Goal: Information Seeking & Learning: Learn about a topic

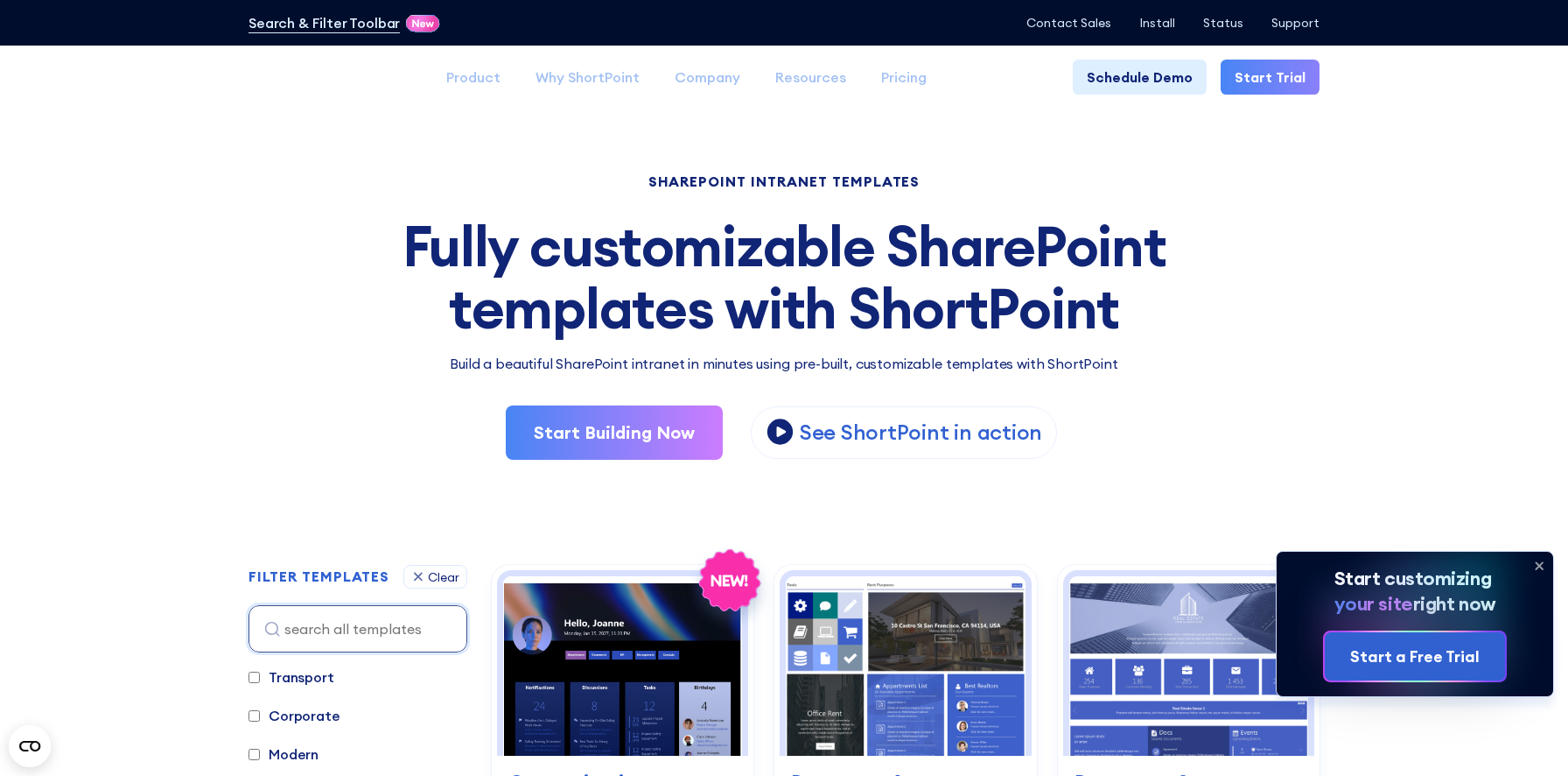
click at [1547, 562] on icon at bounding box center [1539, 565] width 28 height 28
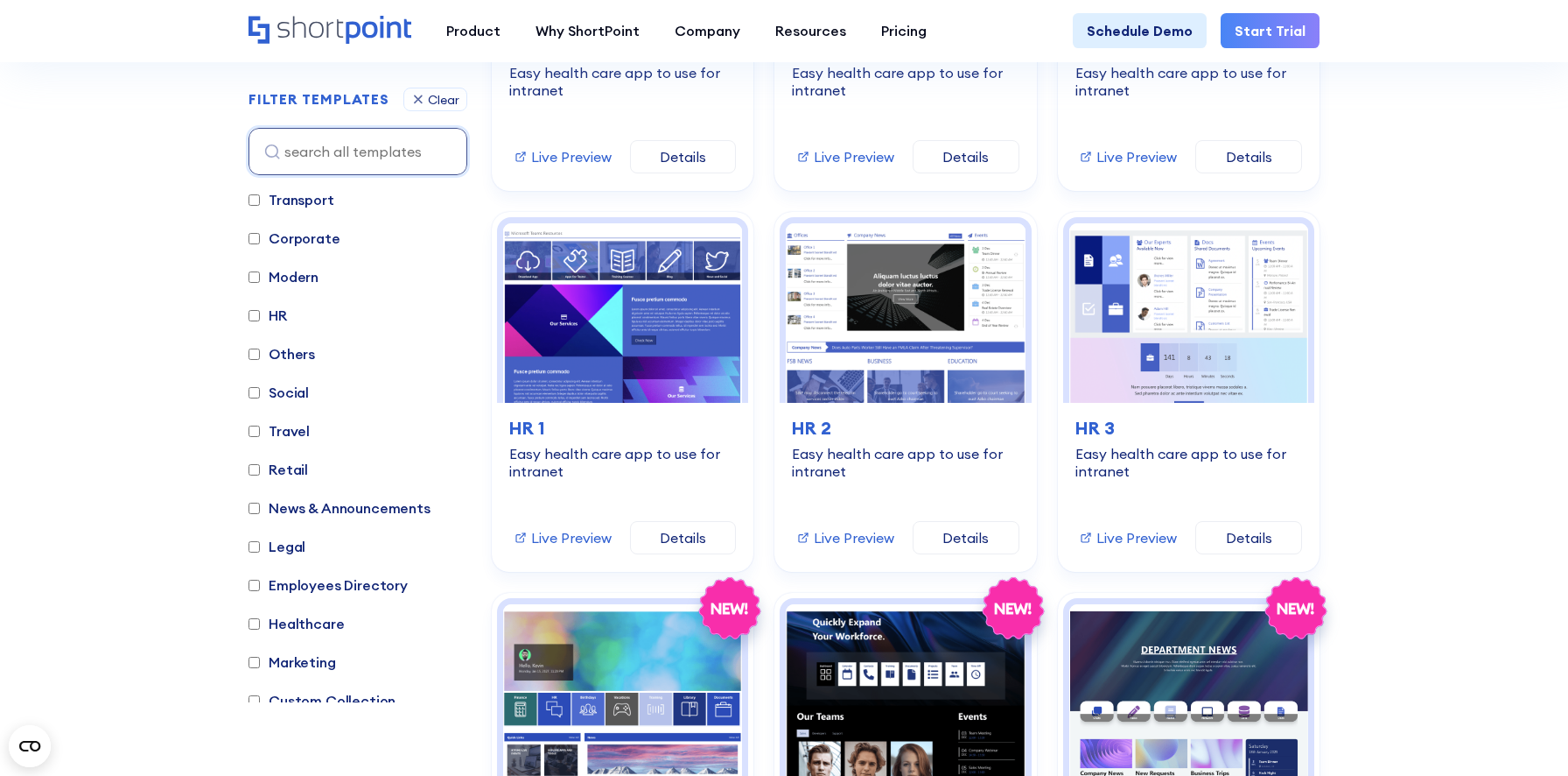
scroll to position [1576, 0]
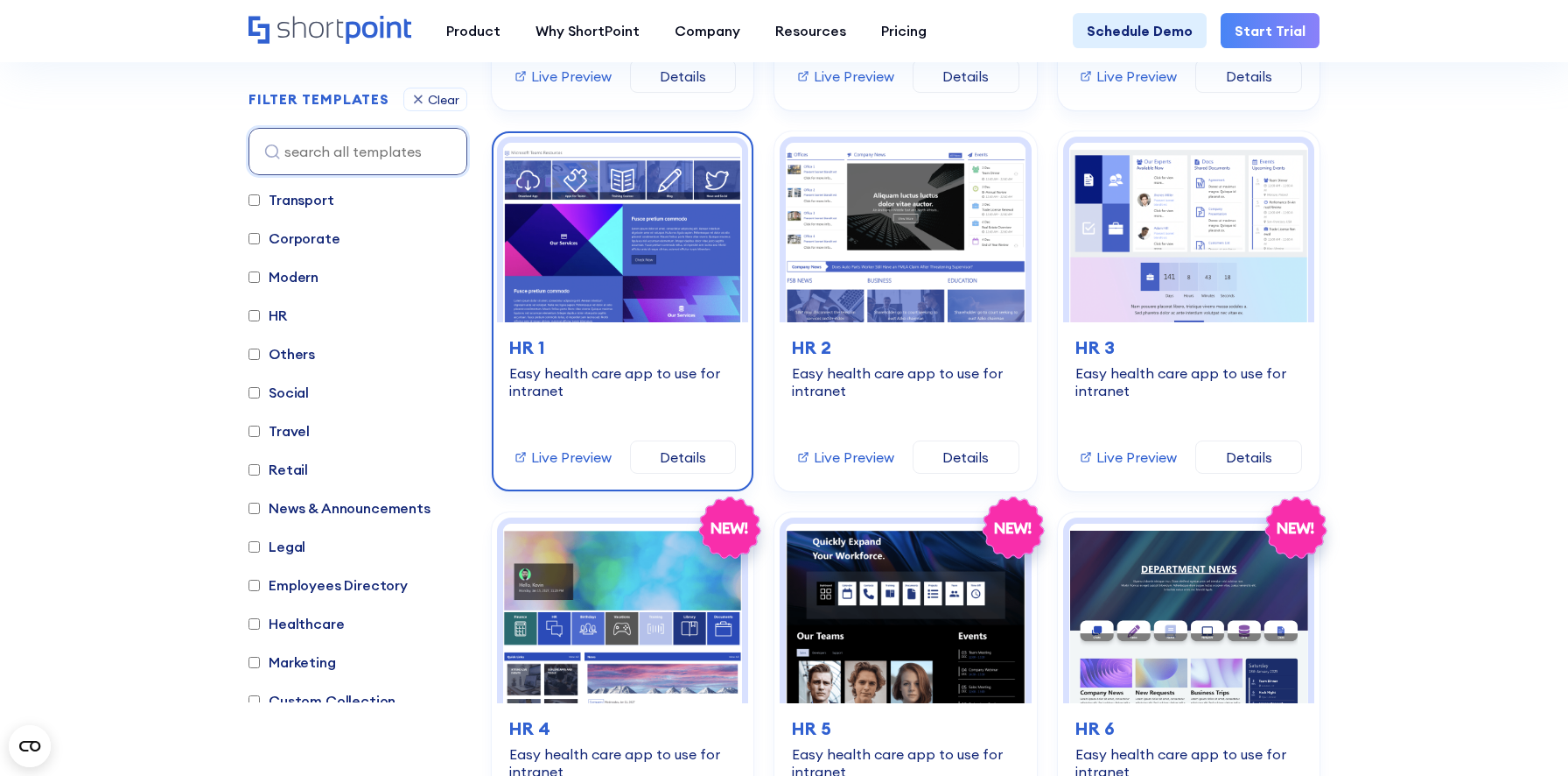
click at [692, 451] on link "Details" at bounding box center [684, 457] width 107 height 33
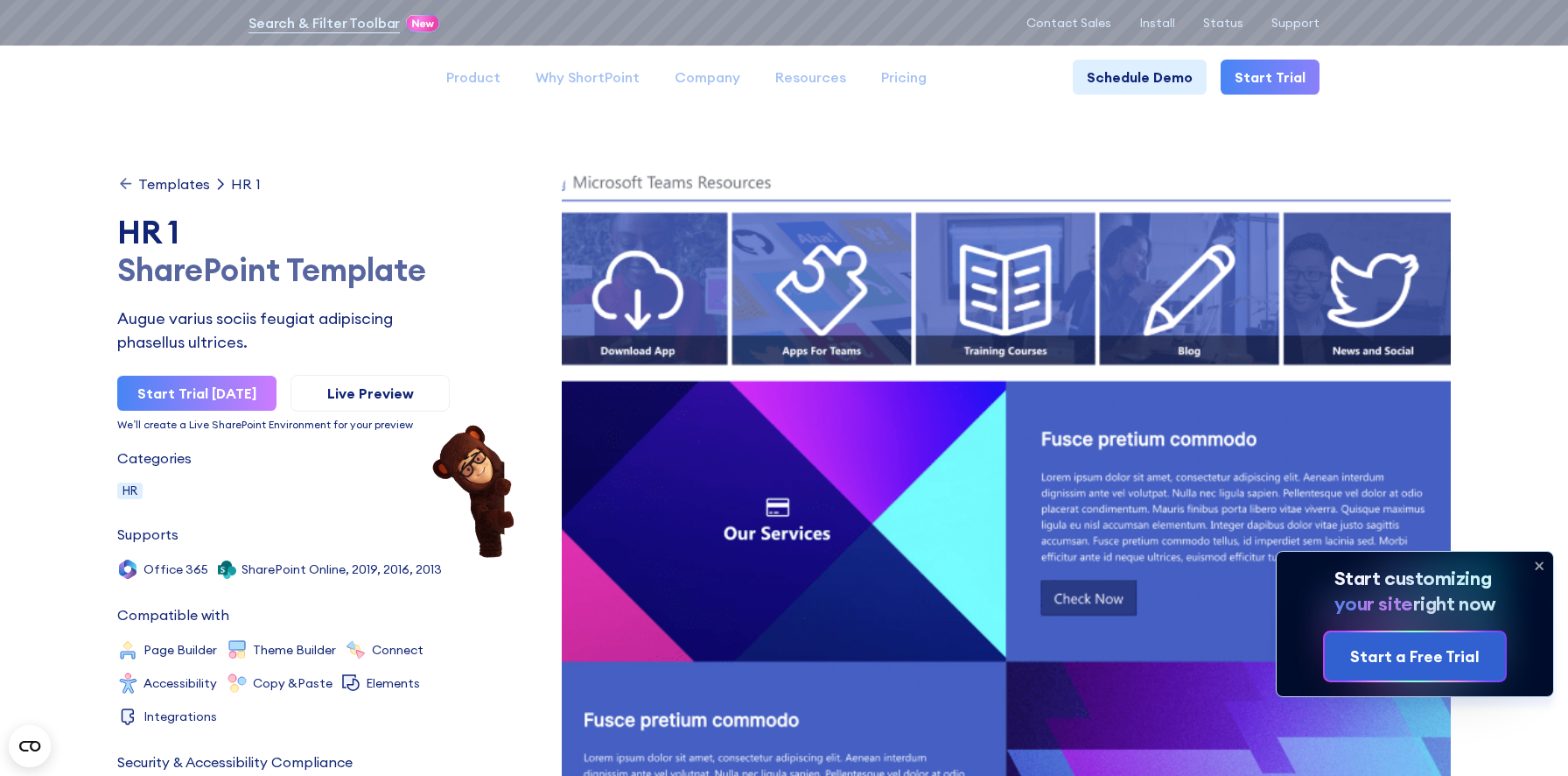
click at [1541, 563] on icon at bounding box center [1539, 565] width 7 height 7
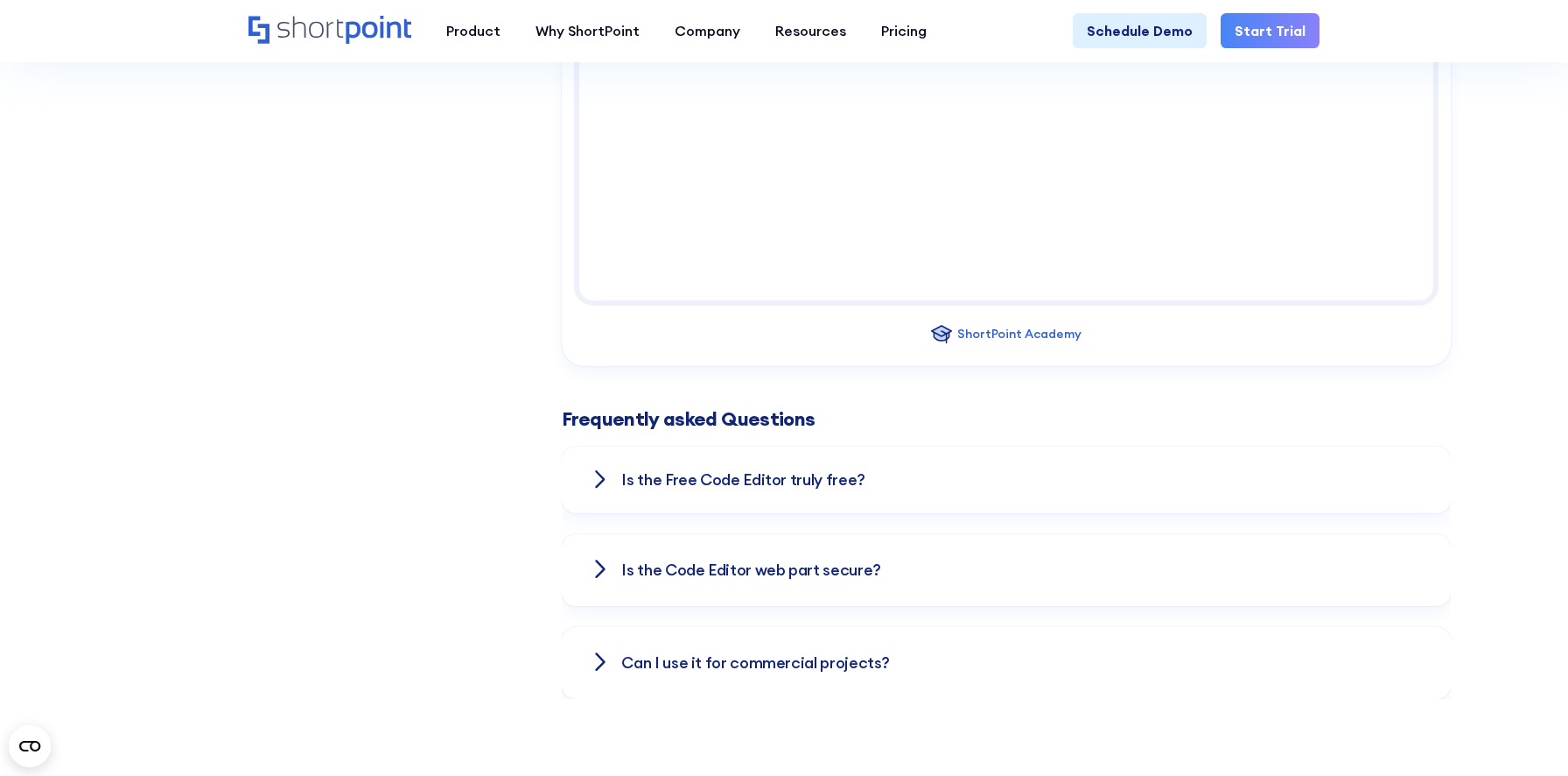
scroll to position [2582, 0]
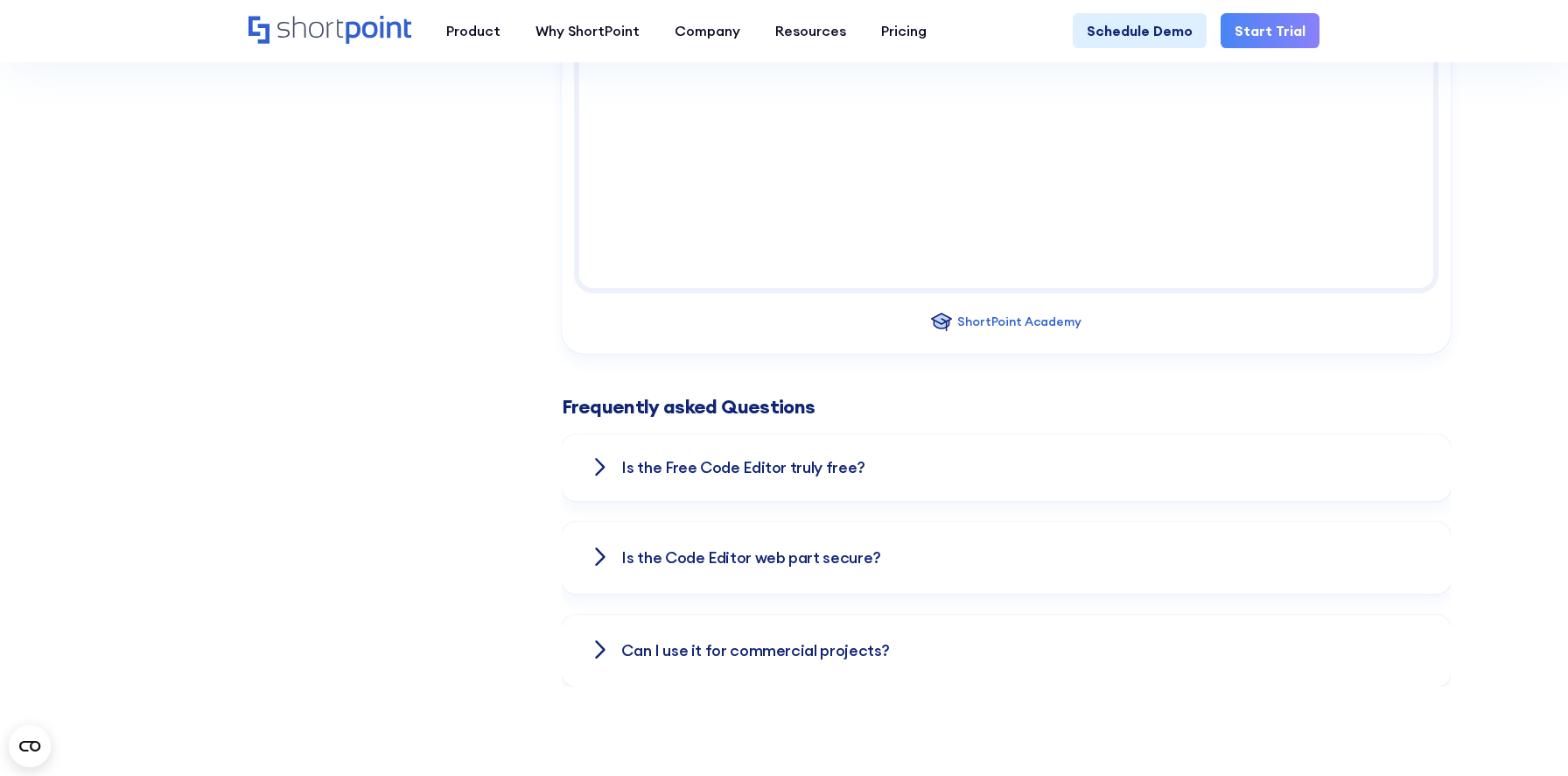
click at [600, 476] on icon at bounding box center [600, 467] width 13 height 21
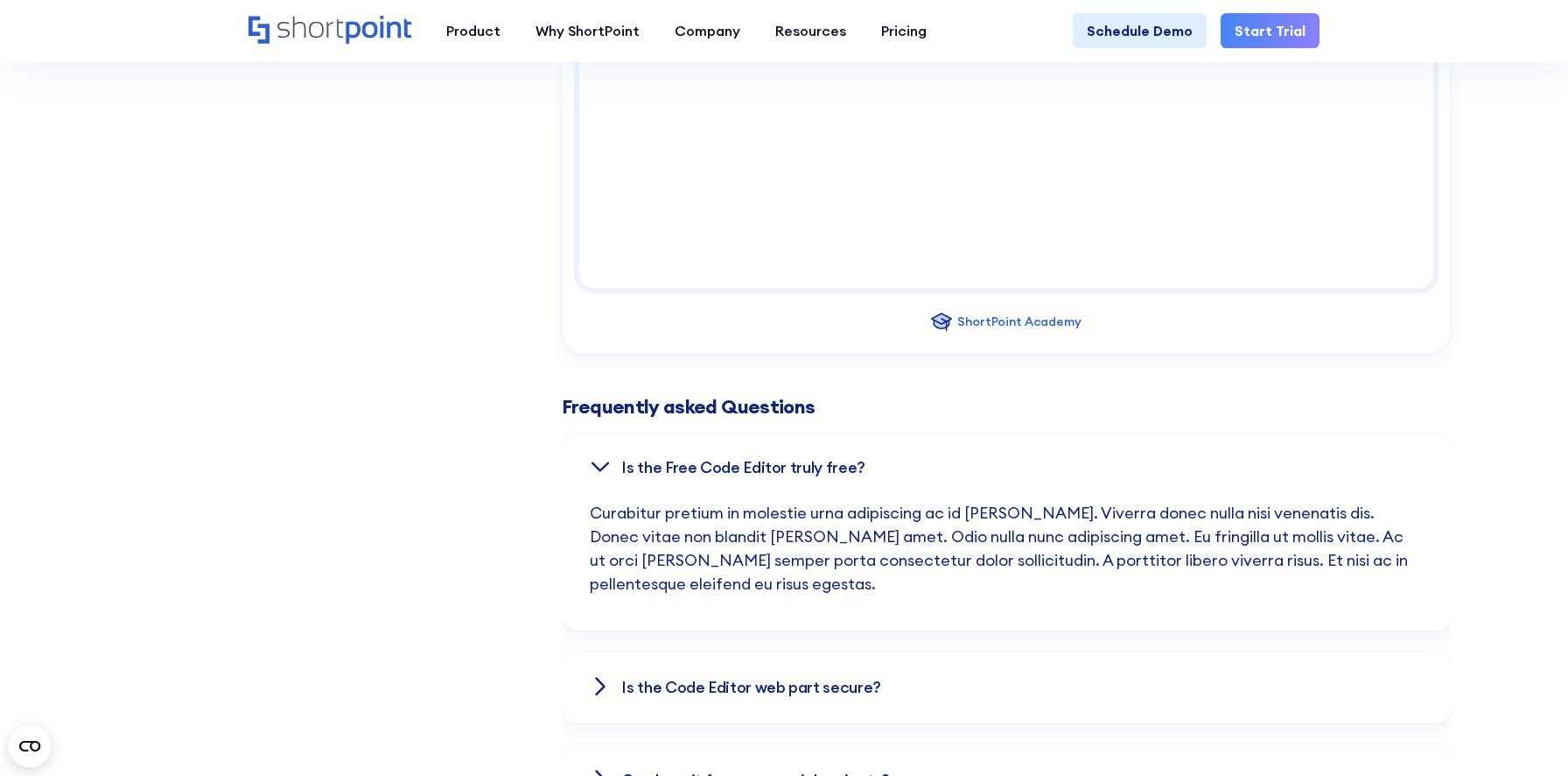
click at [600, 476] on div "Is the Free Co﻿de Editor truly free?" at bounding box center [1006, 467] width 832 height 66
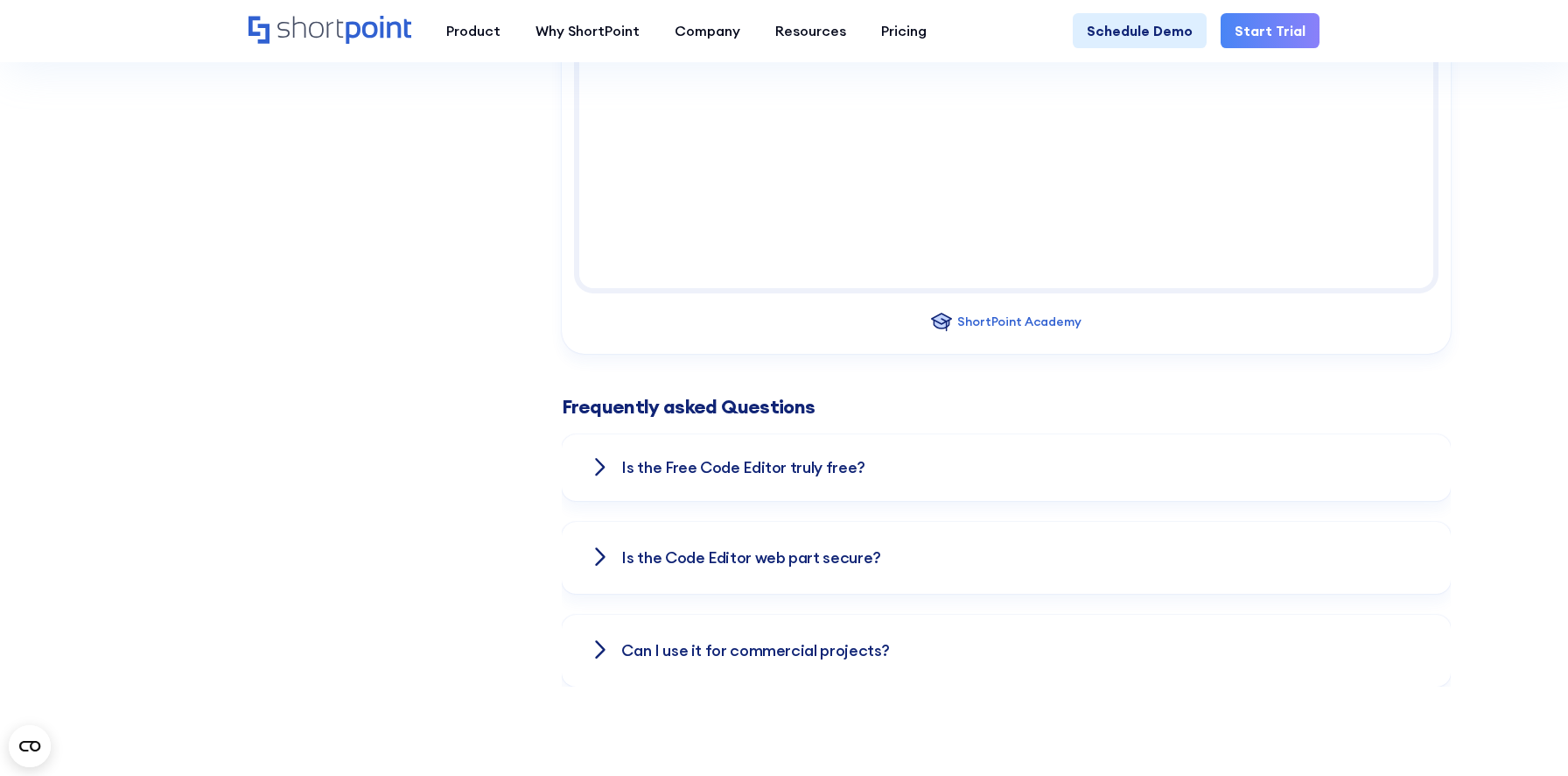
click at [615, 542] on div "Is the Code Editor web part secure?" at bounding box center [1006, 558] width 832 height 72
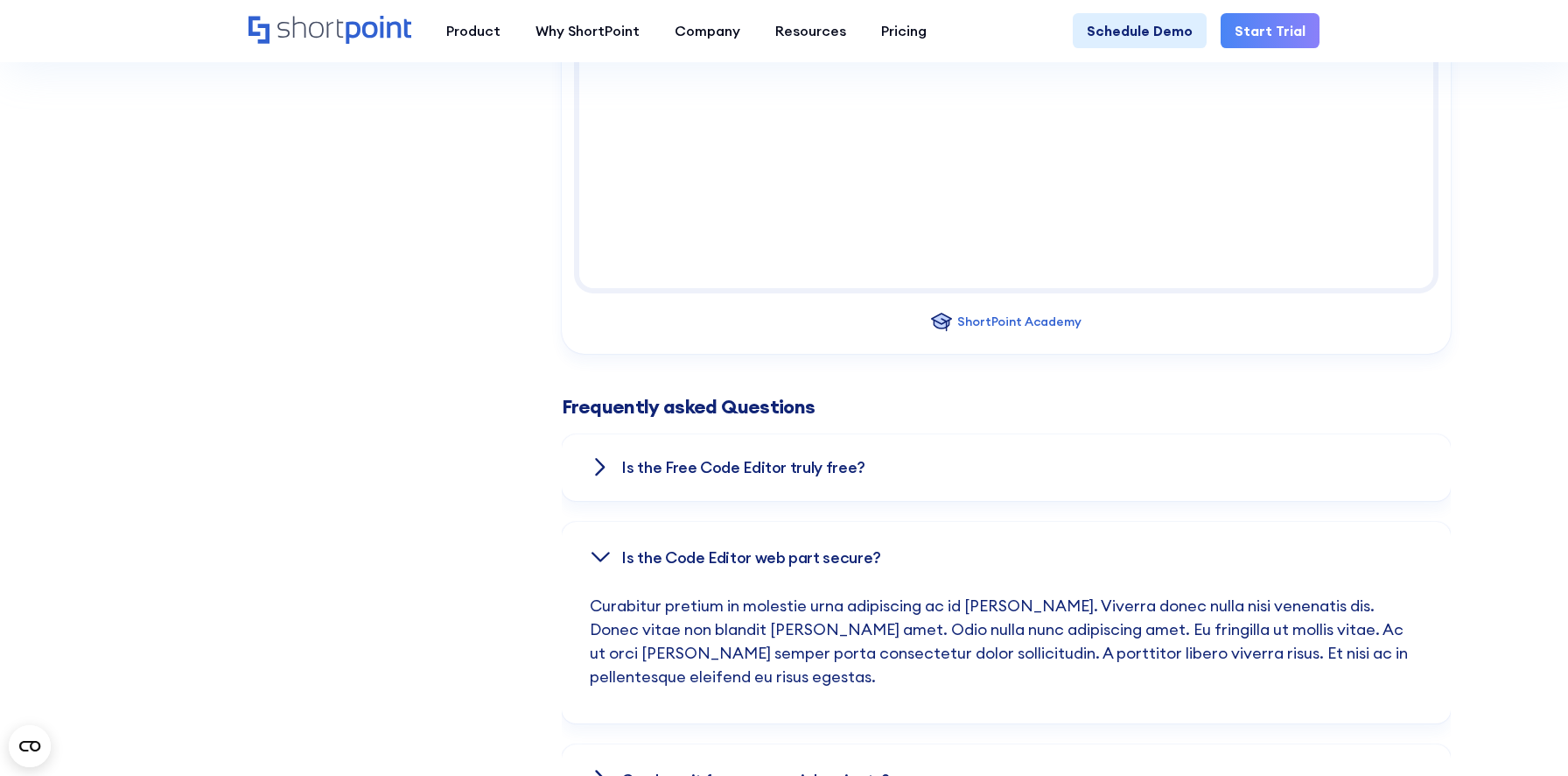
click at [615, 542] on div "Is the Code Editor web part secure?" at bounding box center [1006, 558] width 832 height 72
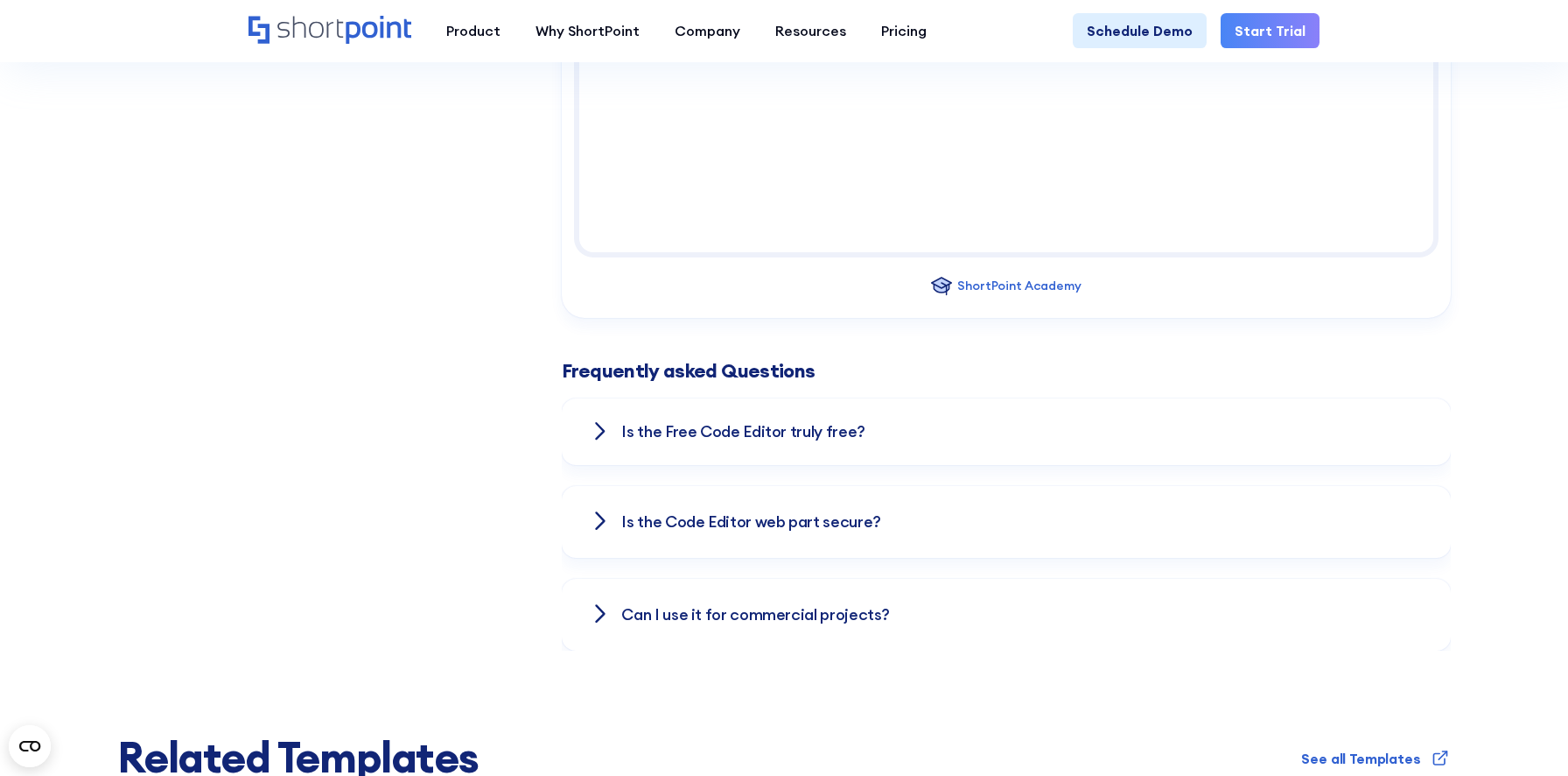
scroll to position [2638, 0]
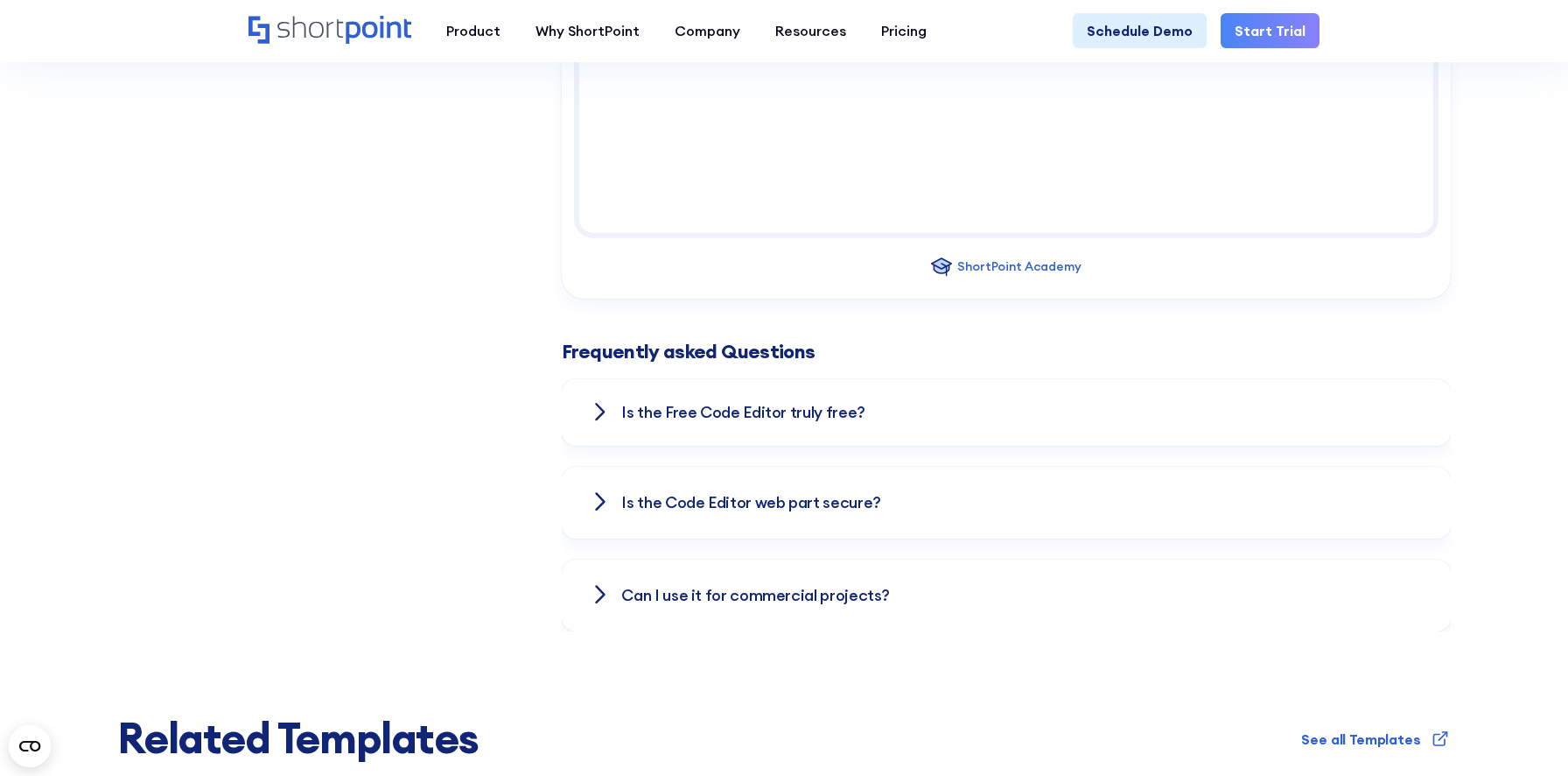
click at [617, 588] on div "Ca﻿n I use it for commercial projects?" at bounding box center [1006, 596] width 832 height 72
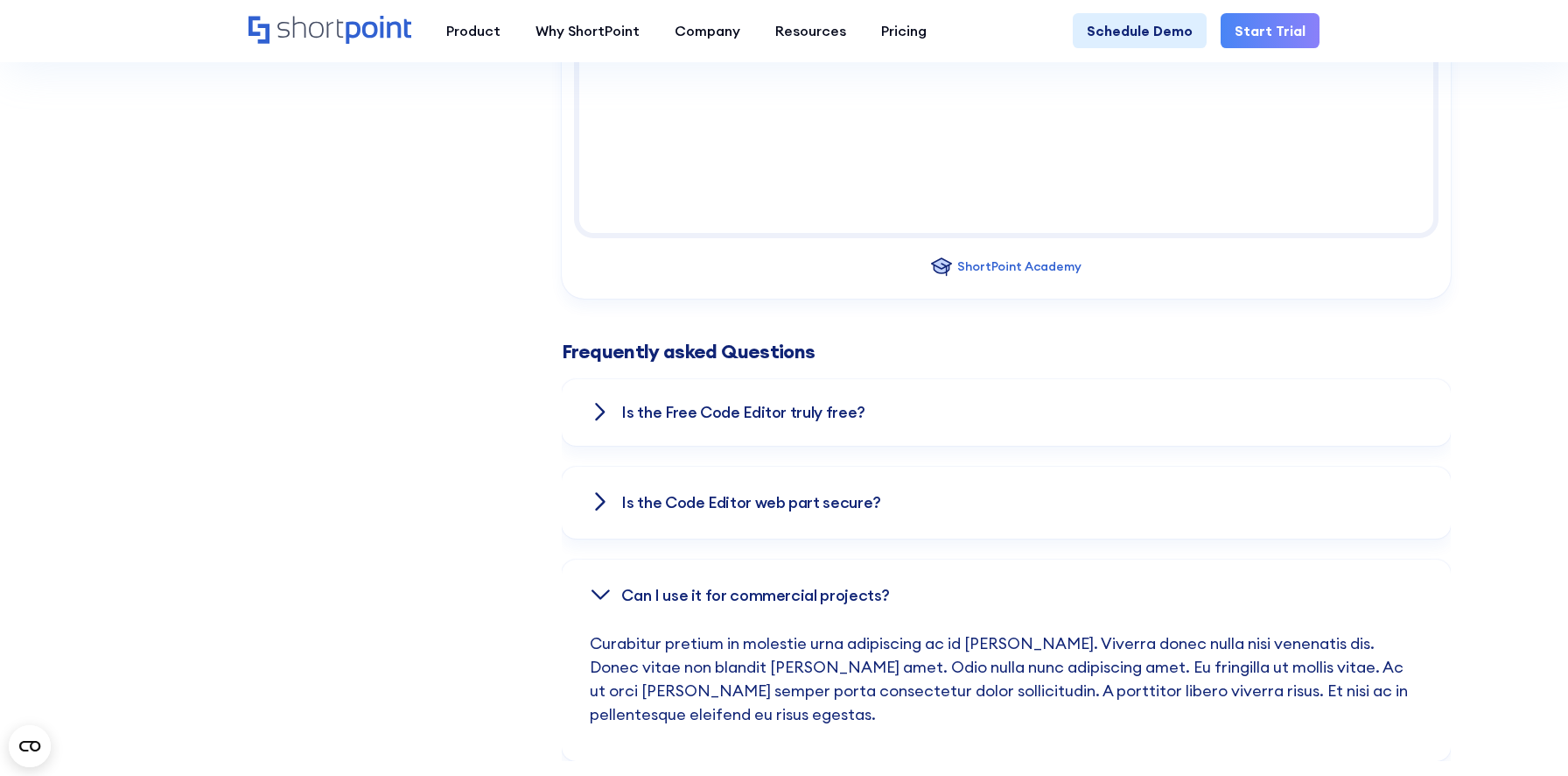
click at [617, 588] on div "Ca﻿n I use it for commercial projects?" at bounding box center [1006, 596] width 832 height 72
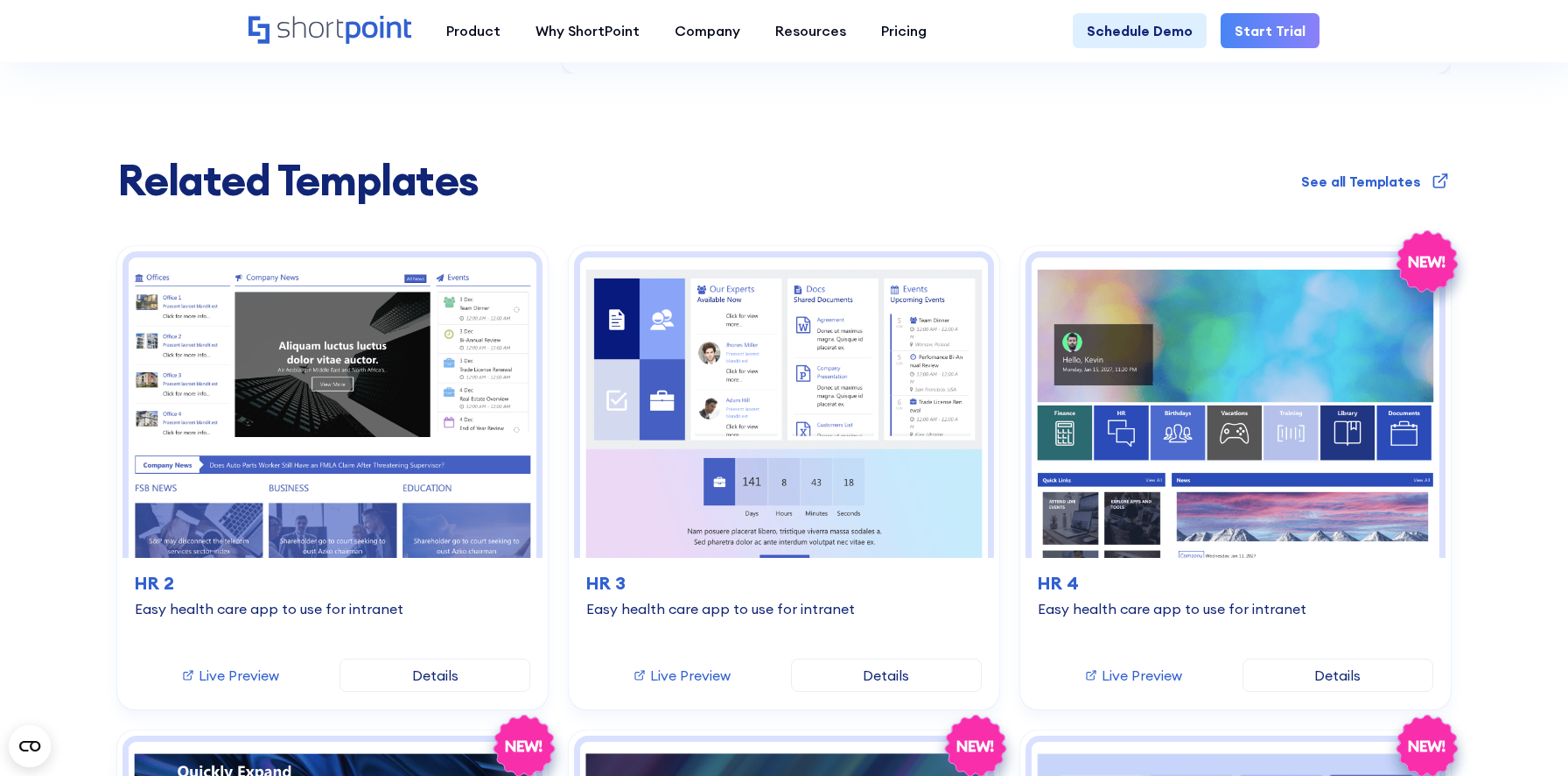
scroll to position [3208, 0]
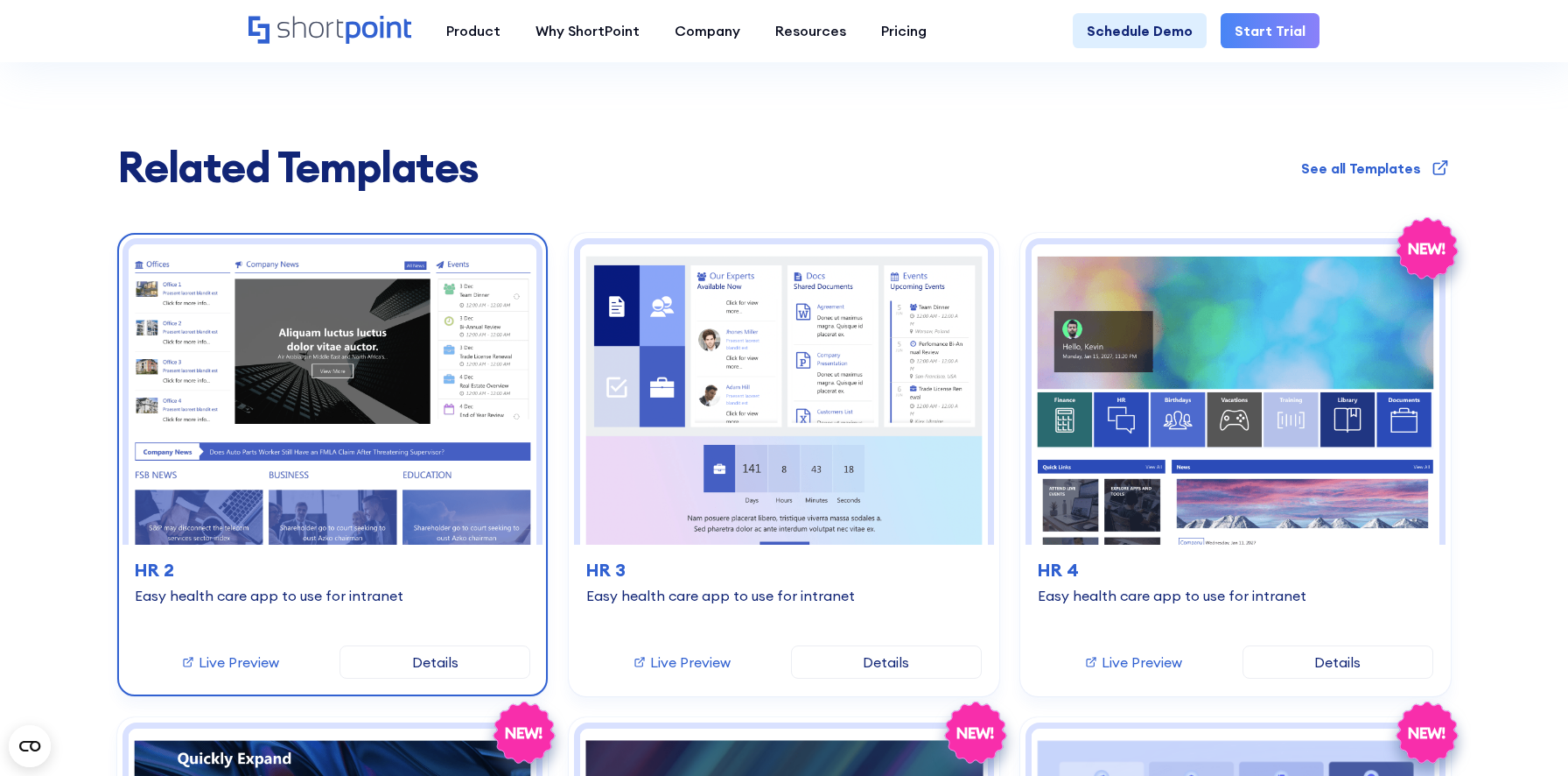
click at [503, 665] on link "Details" at bounding box center [435, 662] width 191 height 33
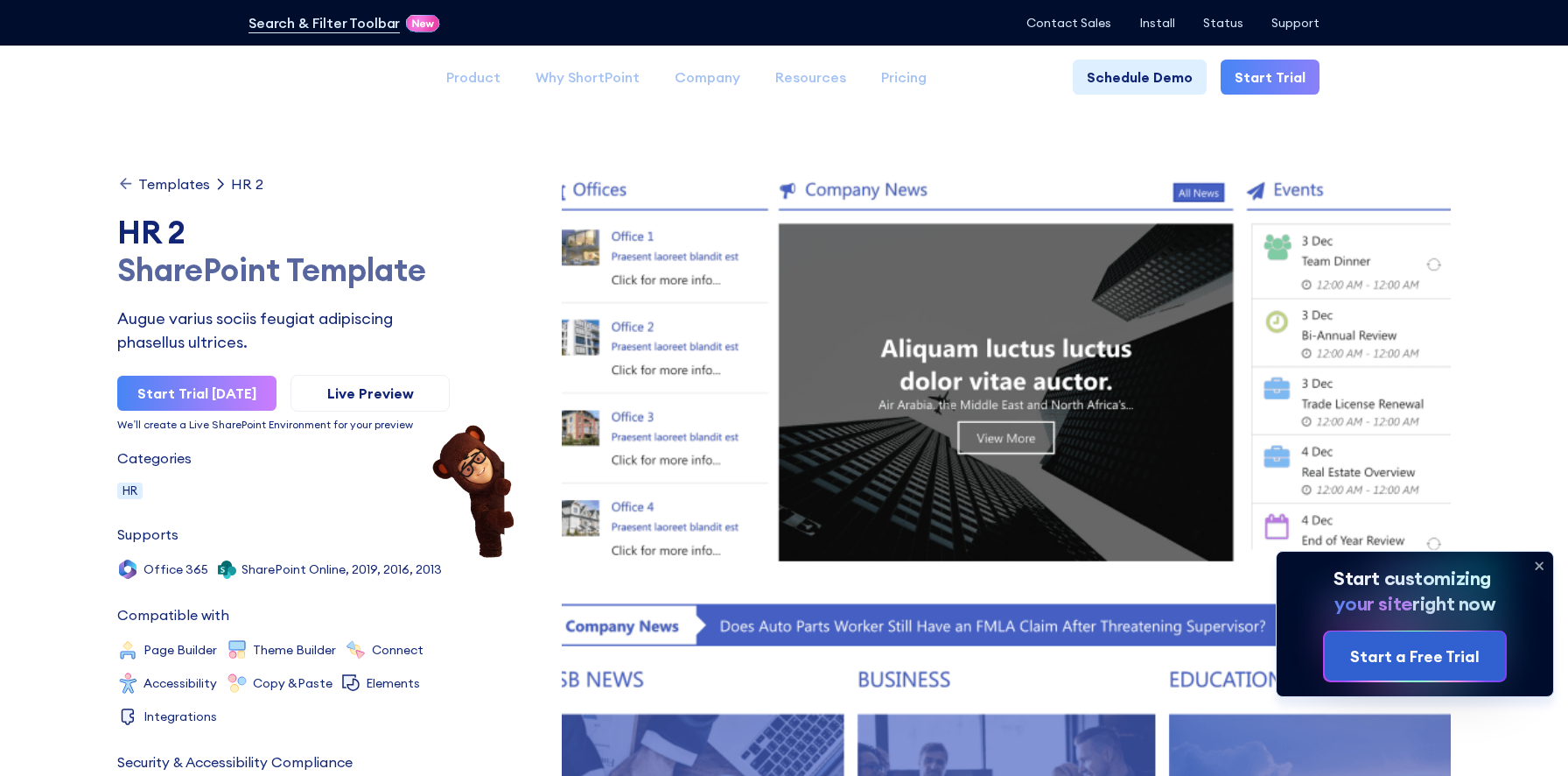
click at [1540, 564] on icon at bounding box center [1539, 565] width 7 height 7
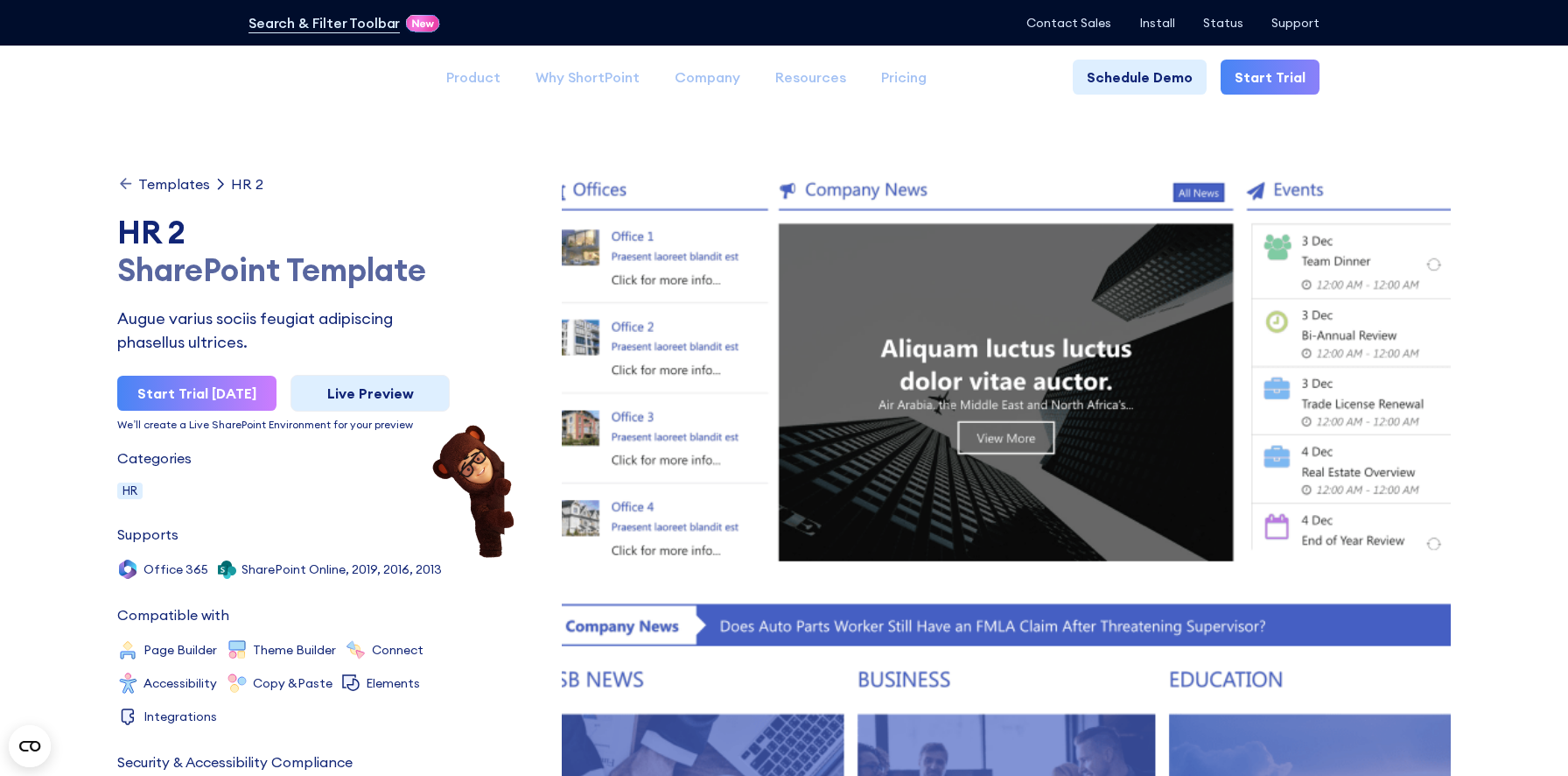
click at [378, 386] on link "Live Preview" at bounding box center [369, 393] width 159 height 37
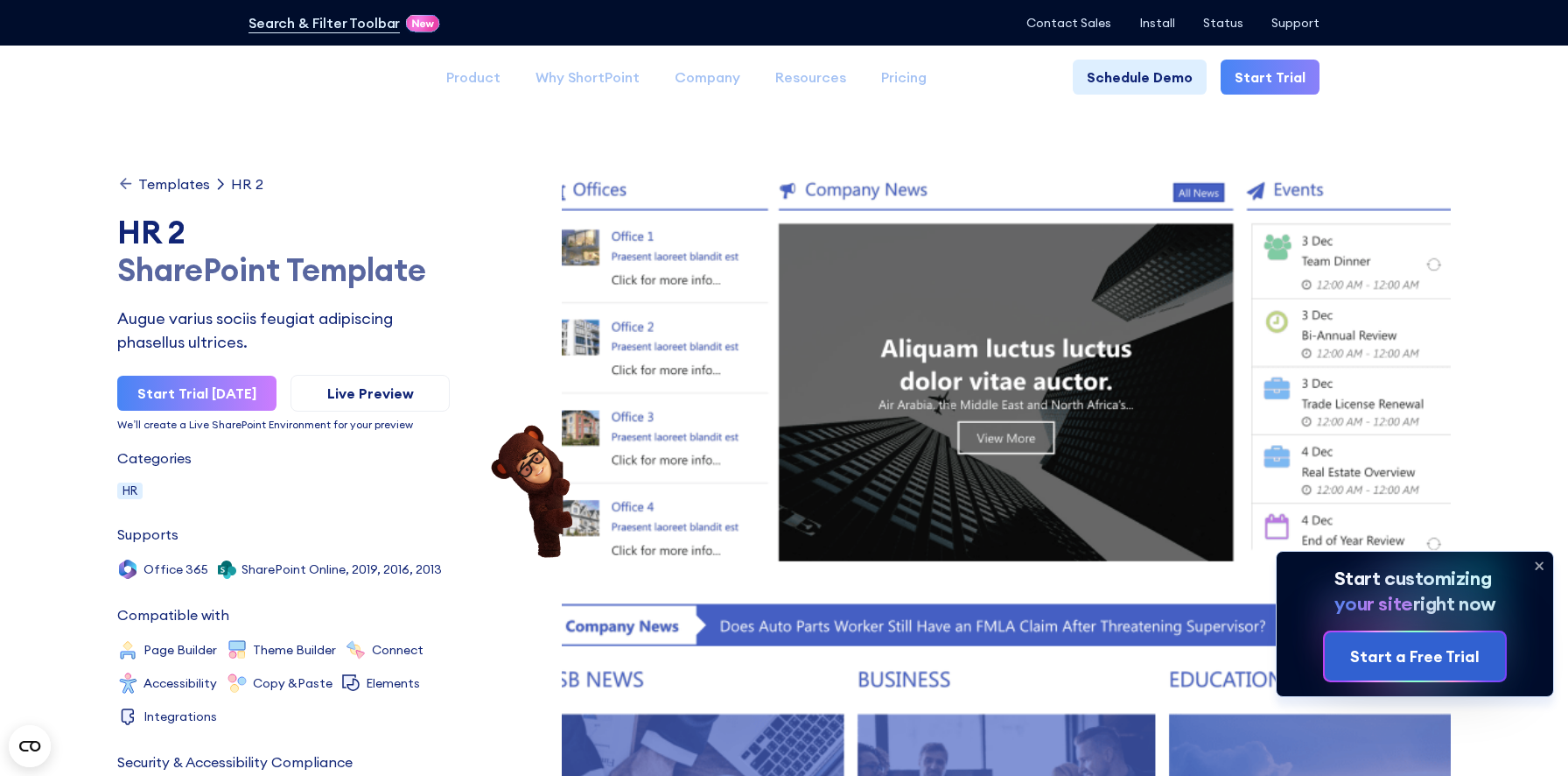
click at [1538, 563] on icon at bounding box center [1539, 565] width 7 height 7
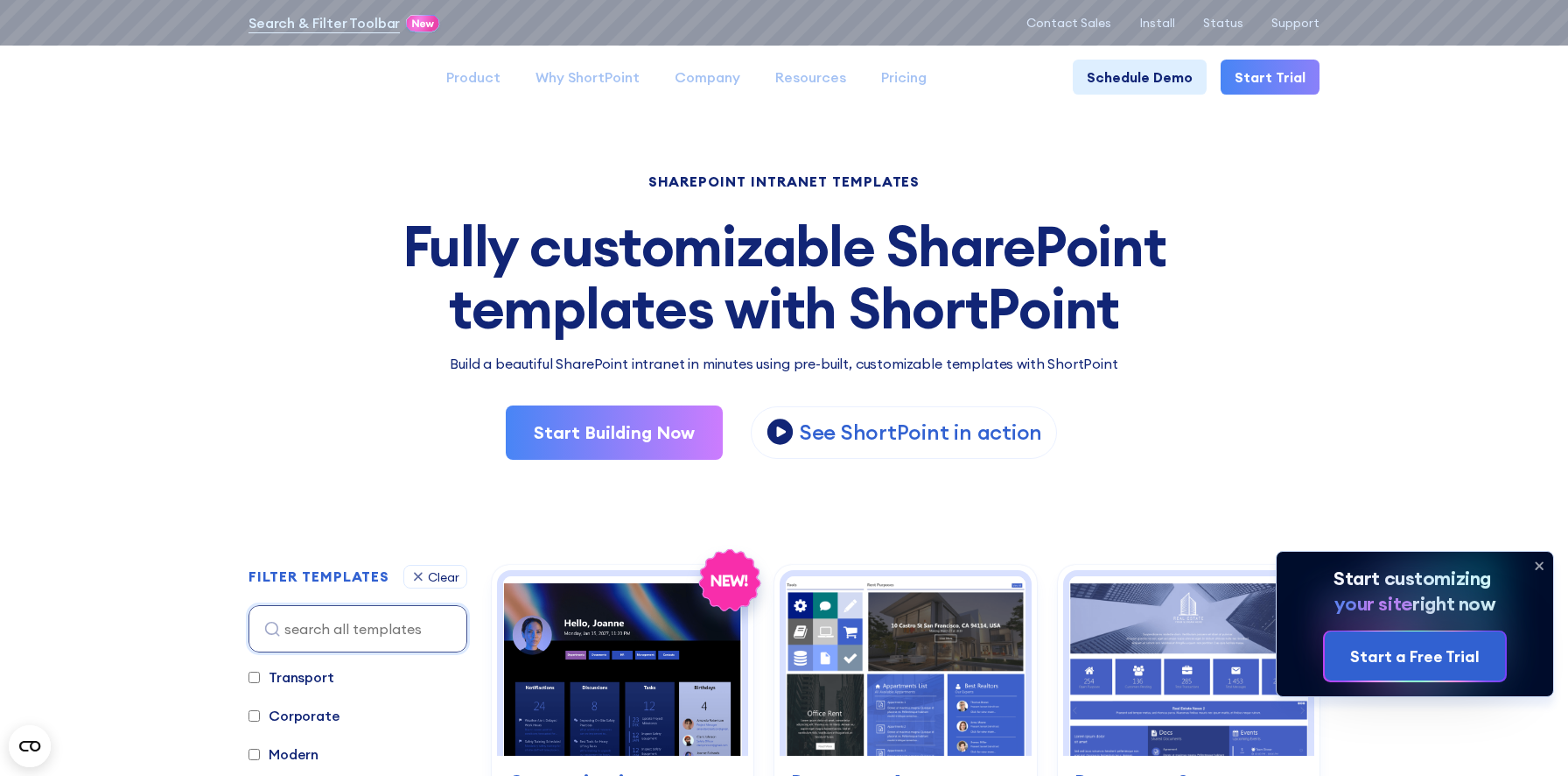
click at [1536, 571] on icon at bounding box center [1539, 565] width 28 height 28
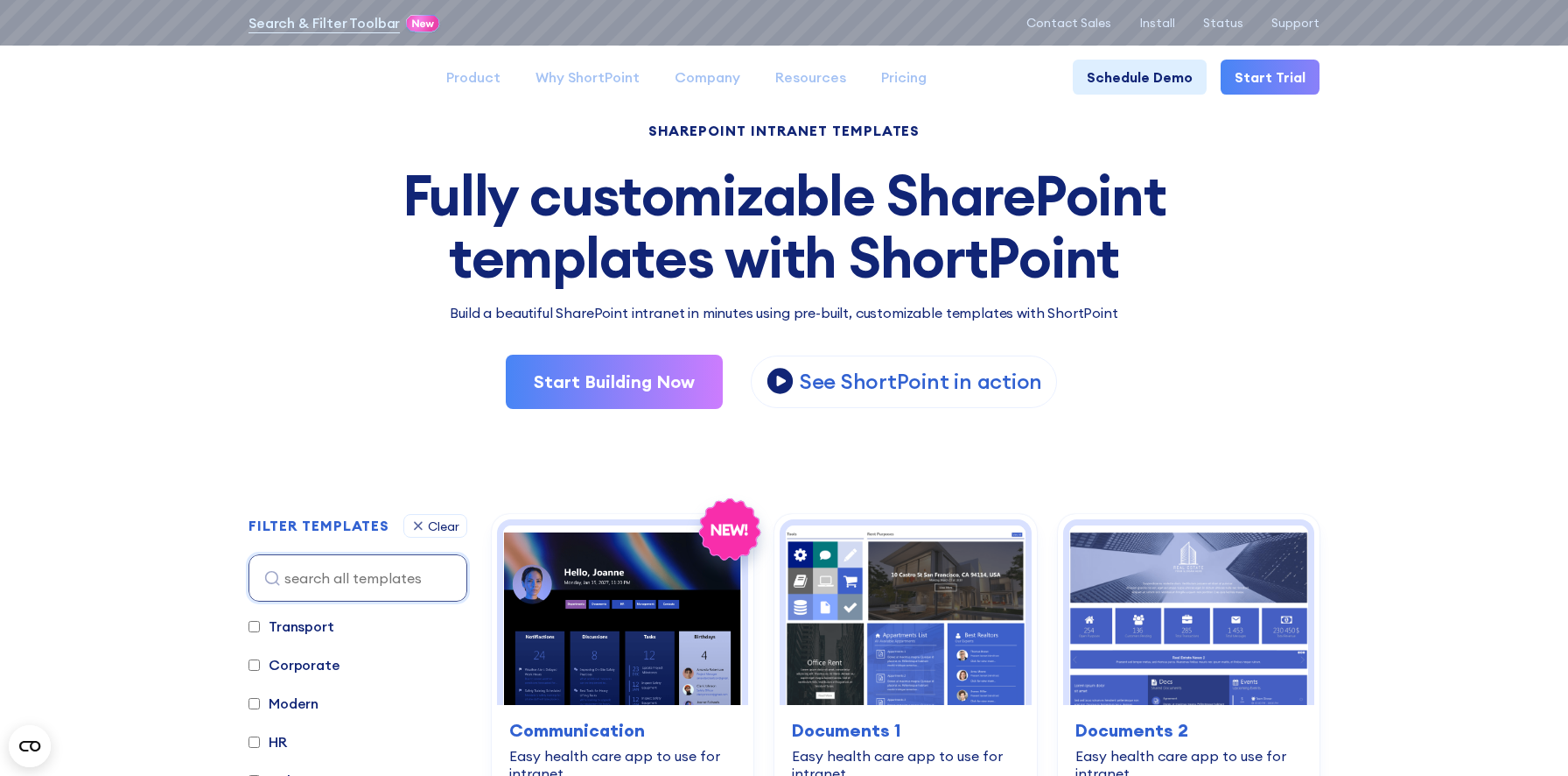
scroll to position [192, 0]
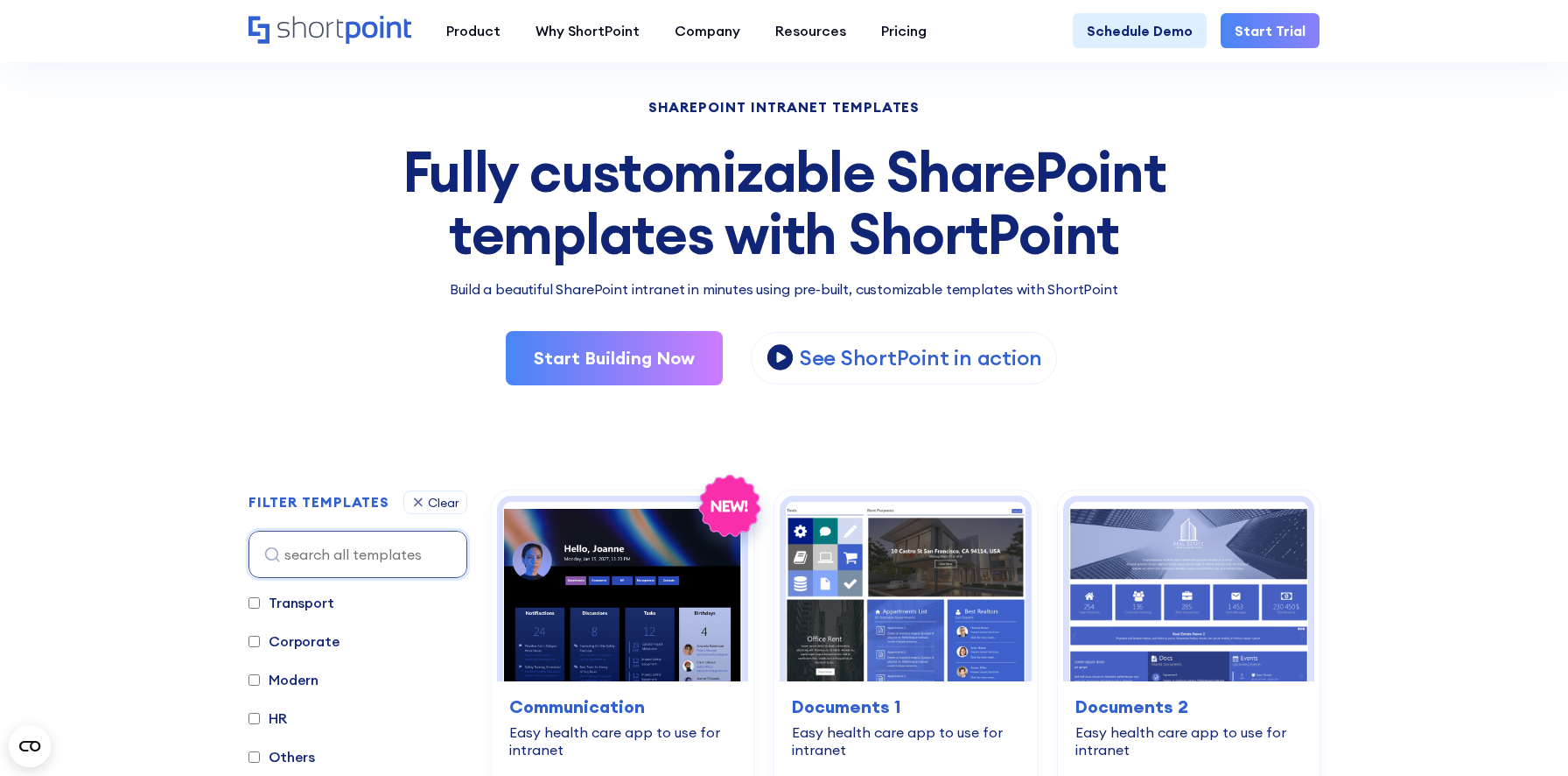
scroll to position [0, 0]
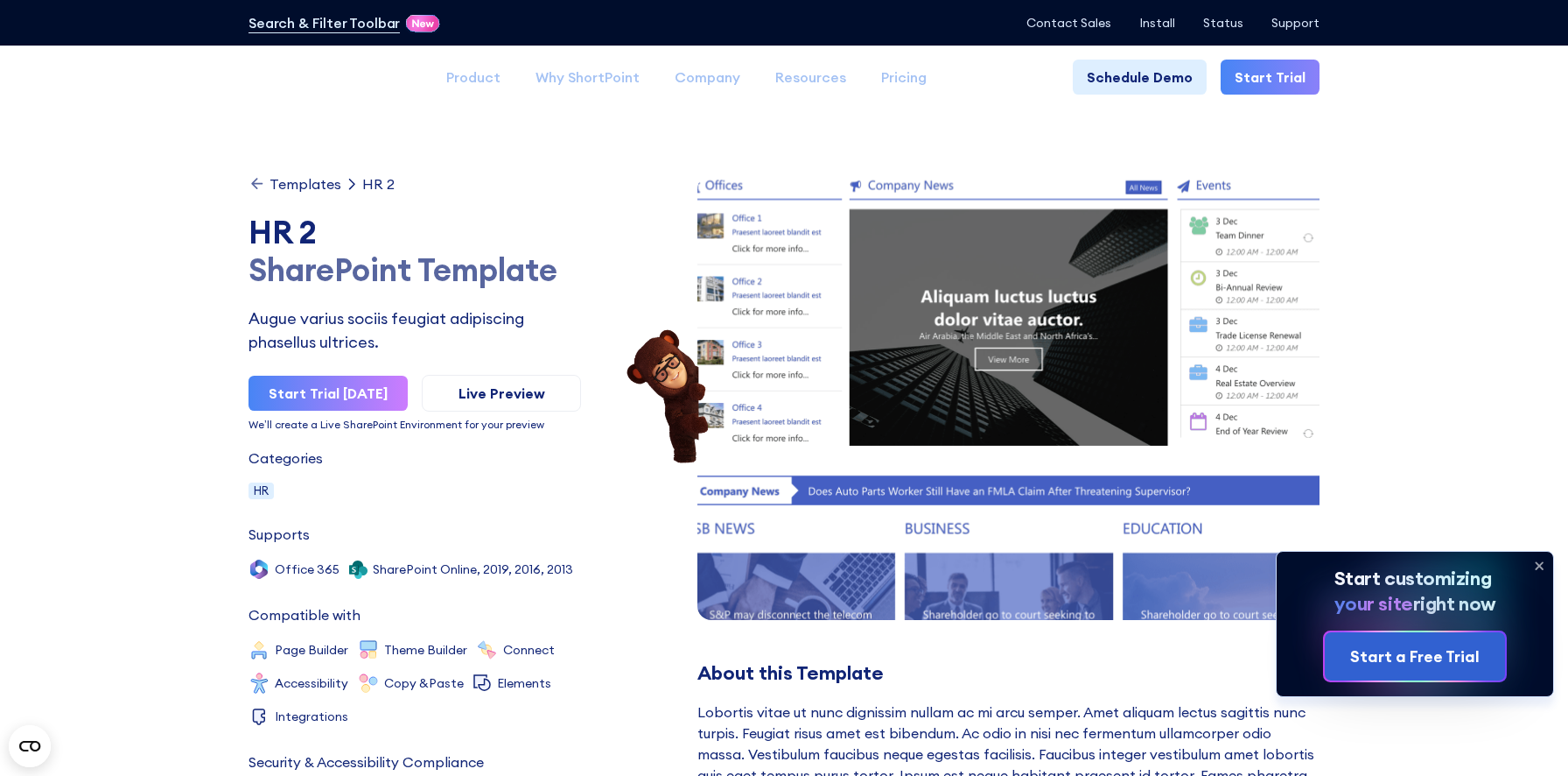
click at [1538, 565] on icon at bounding box center [1539, 565] width 7 height 7
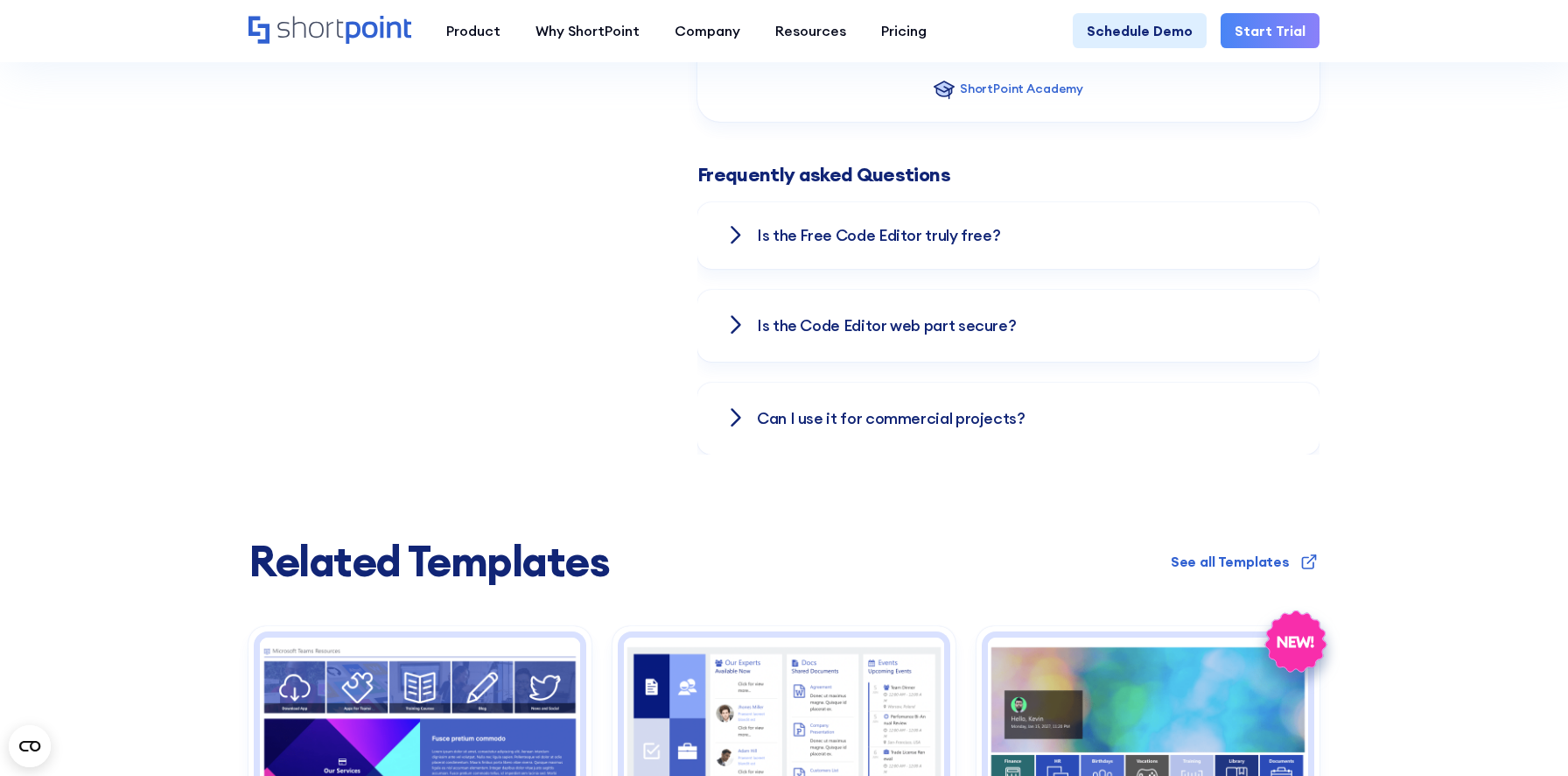
scroll to position [2638, 0]
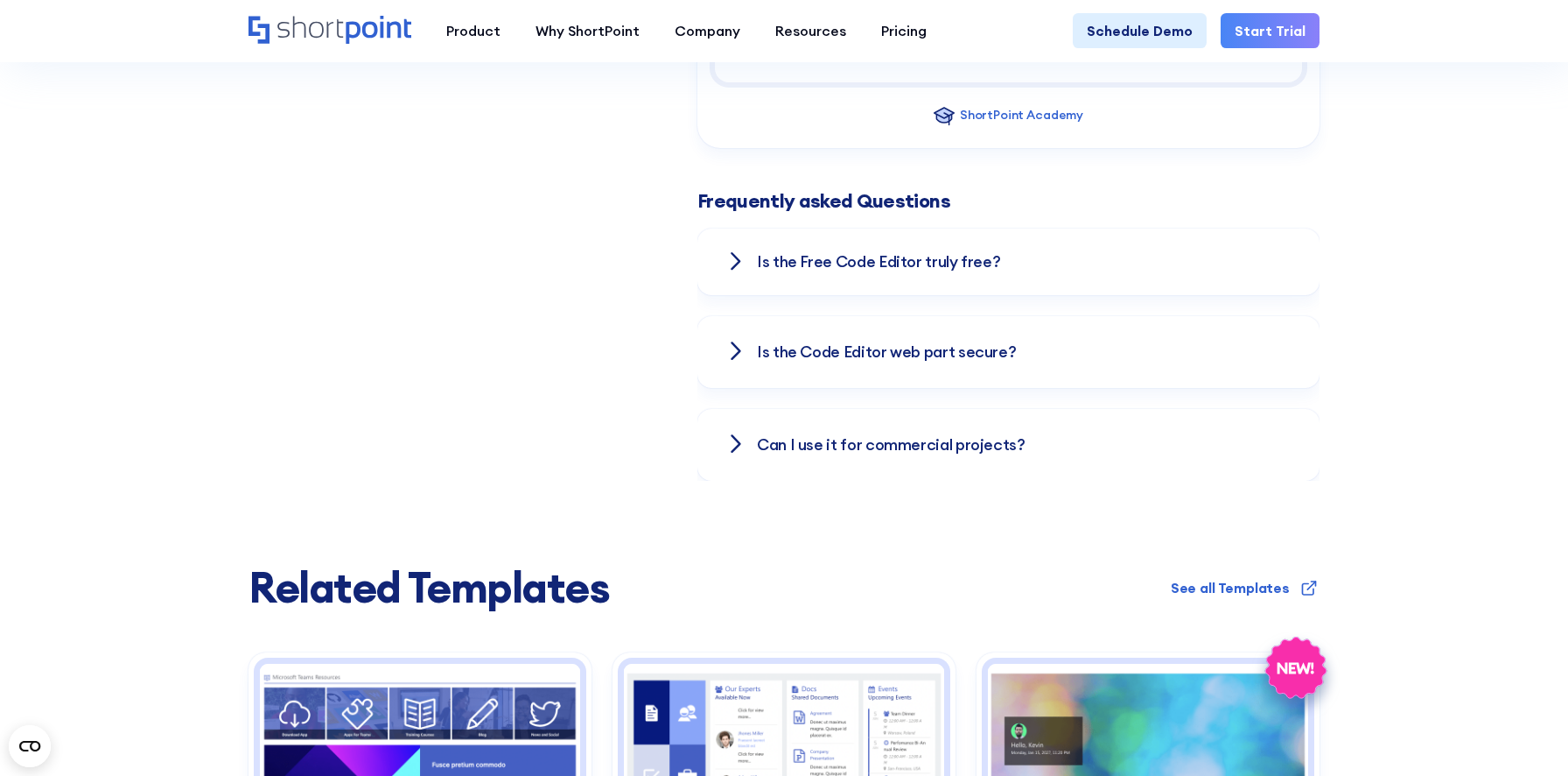
click at [1061, 276] on div "Is the Free Co﻿de Editor truly free?" at bounding box center [1008, 261] width 566 height 66
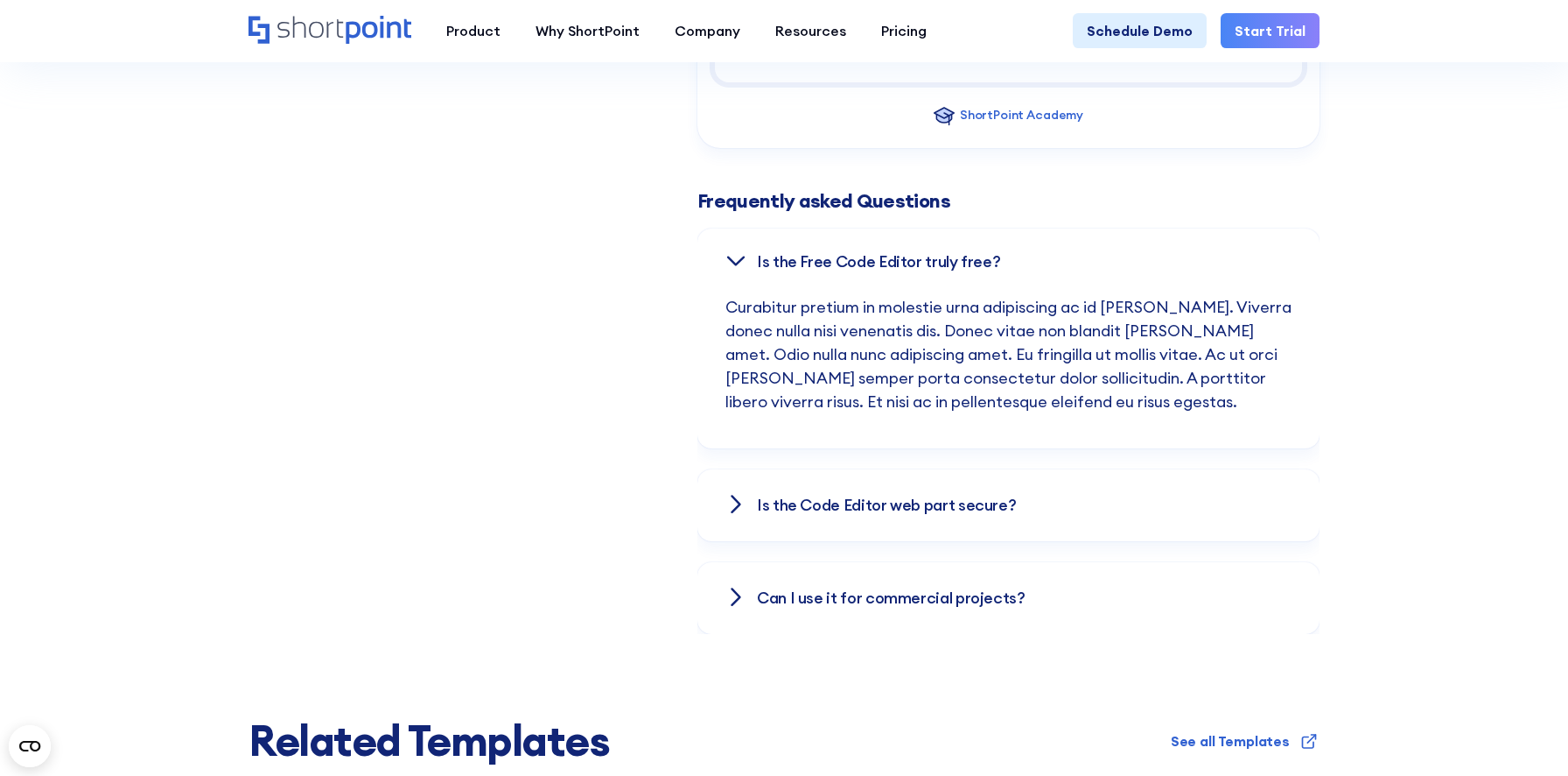
click at [1059, 275] on div "Is the Free Co﻿de Editor truly free?" at bounding box center [1008, 261] width 566 height 66
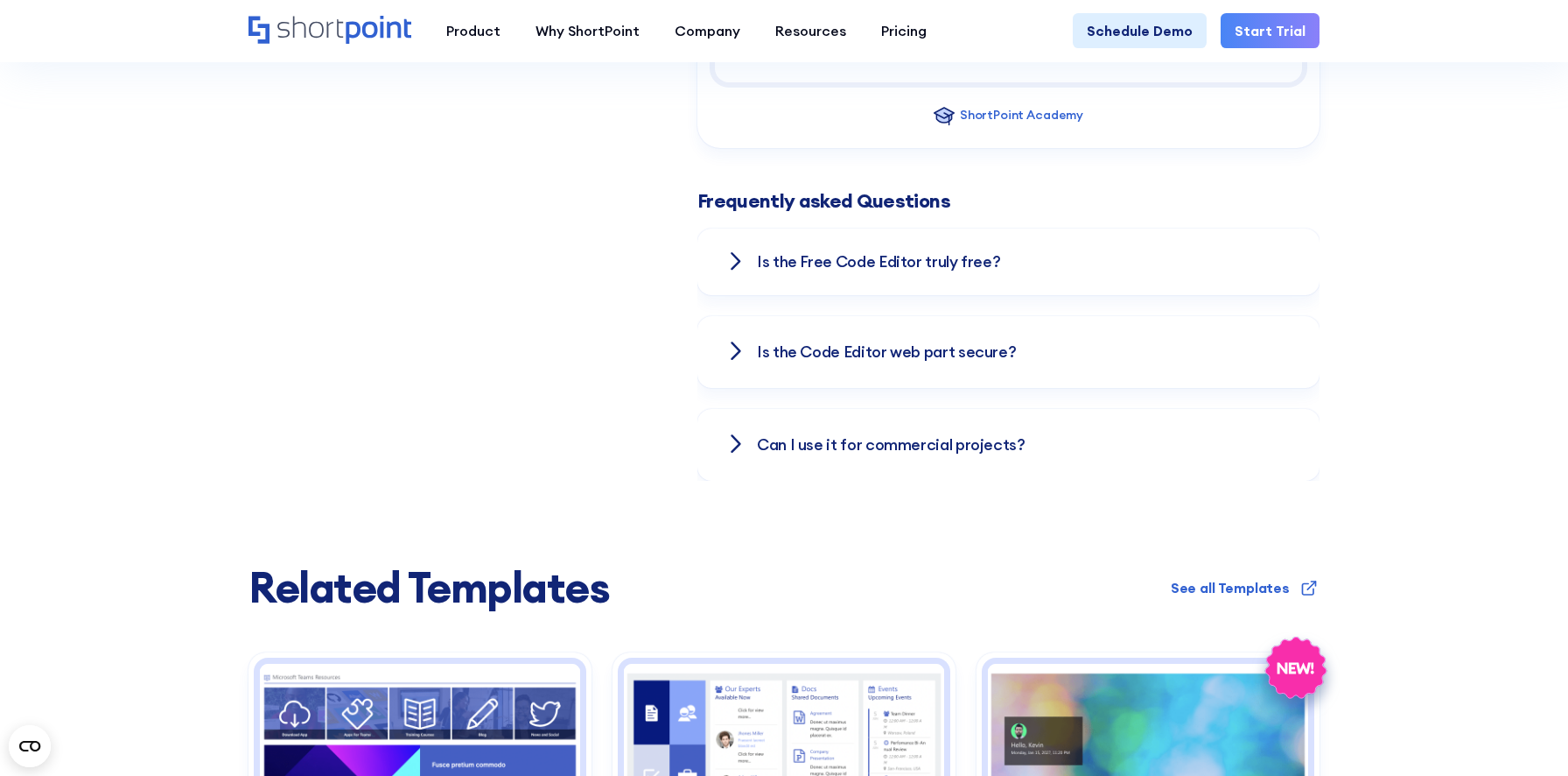
click at [1033, 331] on div "Is the Code Editor web part secure?" at bounding box center [1008, 352] width 566 height 72
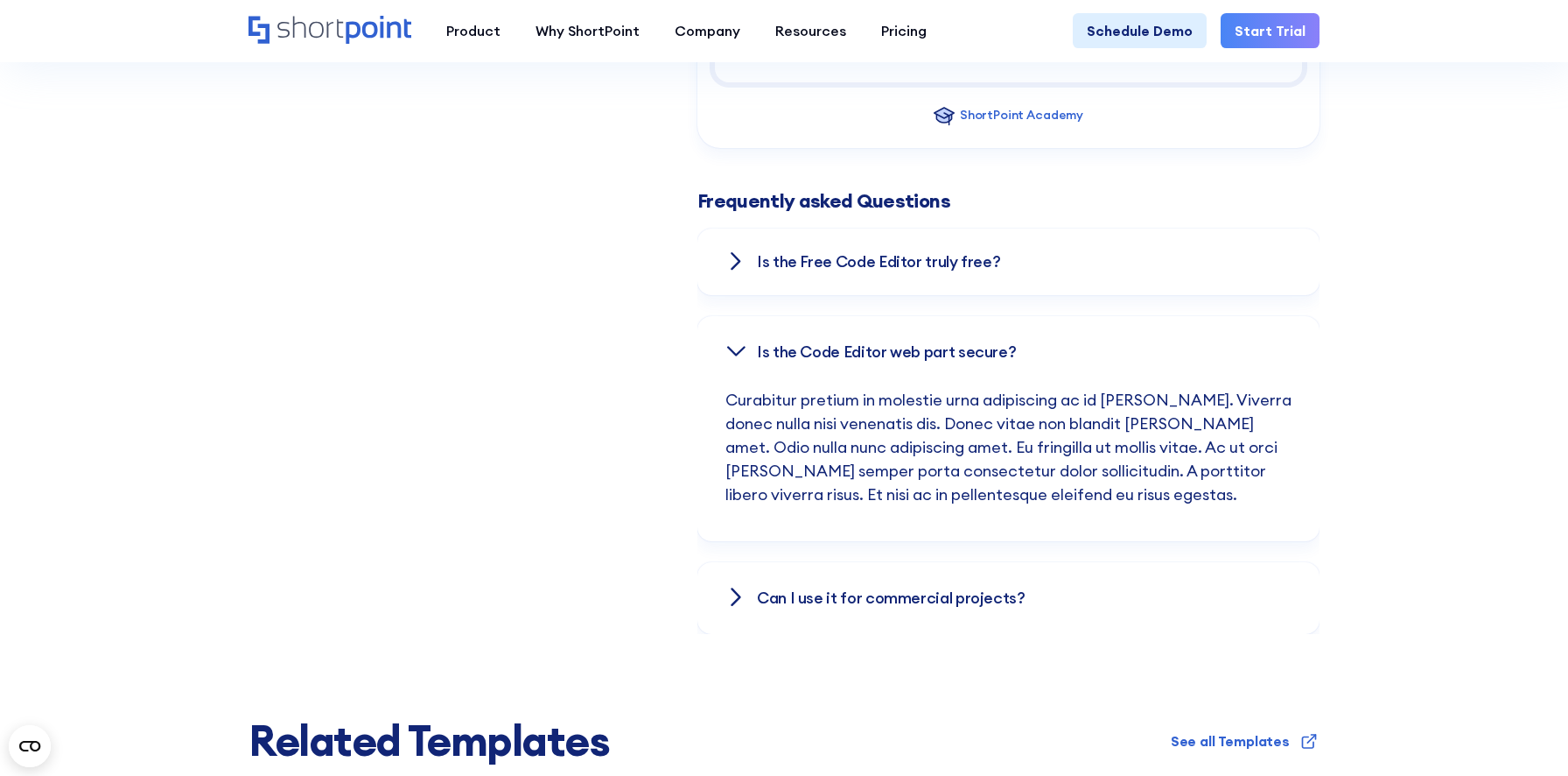
click at [1034, 338] on div "Is the Code Editor web part secure?" at bounding box center [1008, 352] width 566 height 72
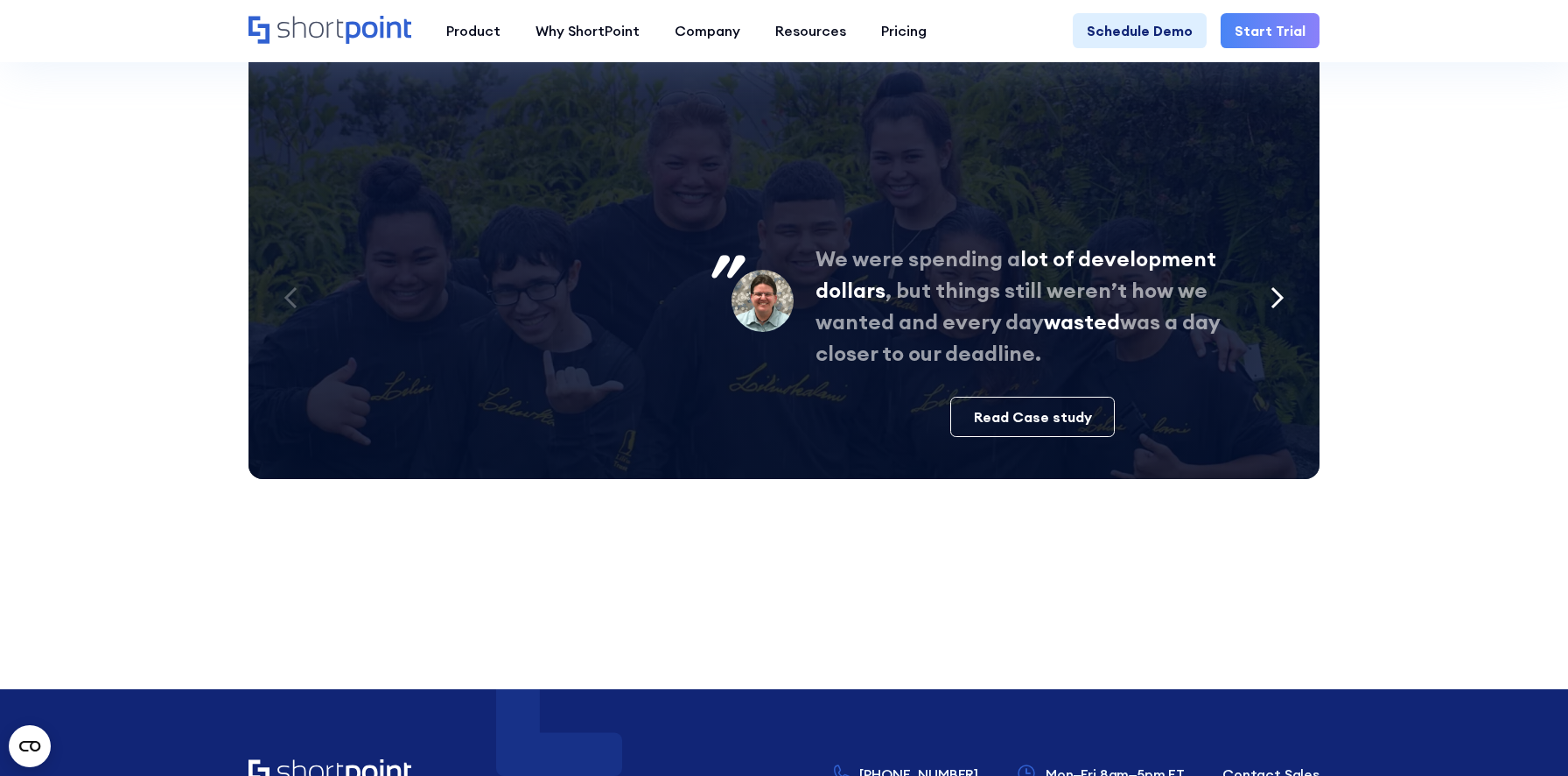
scroll to position [7908, 0]
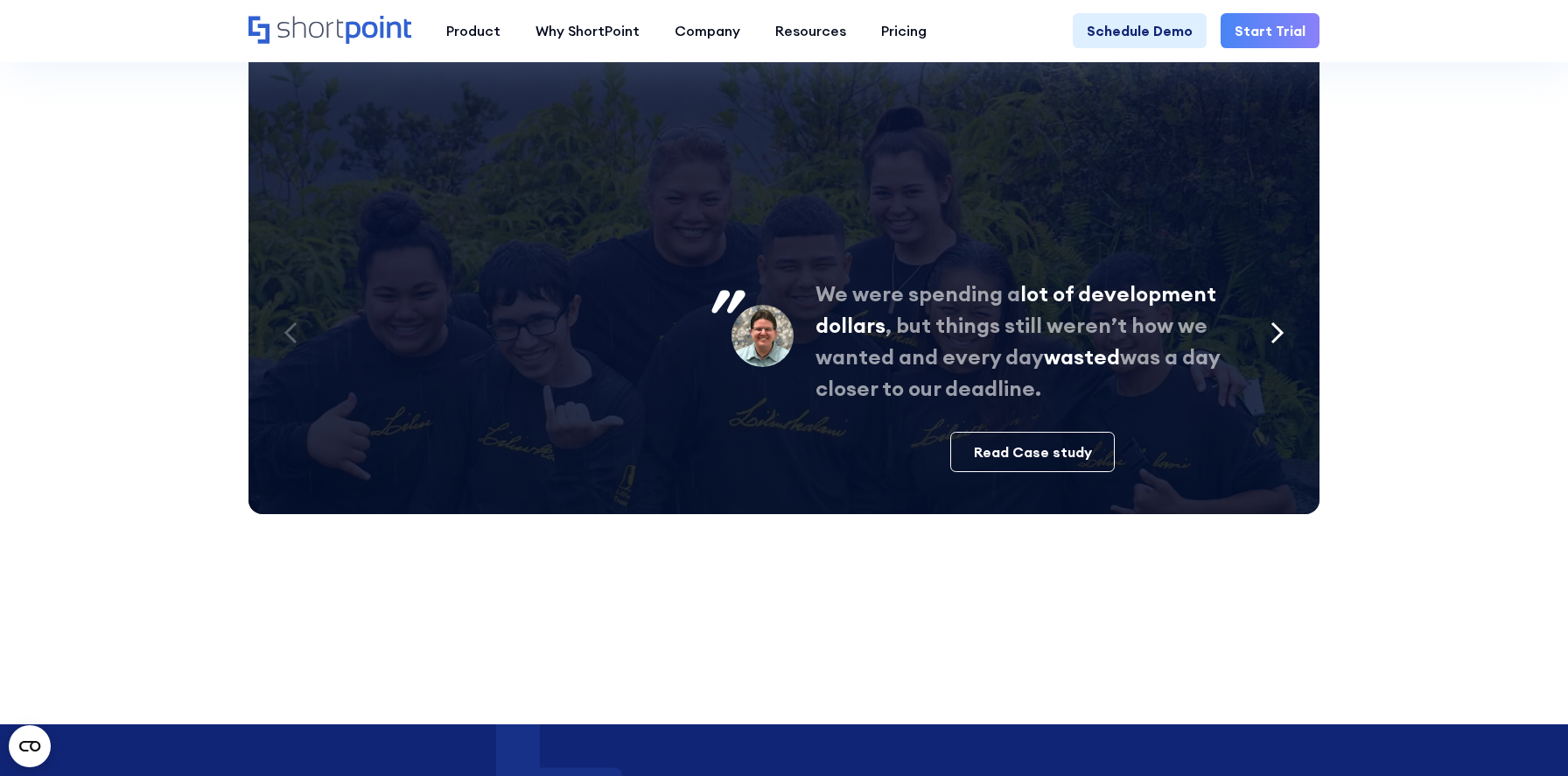
click at [1276, 330] on icon "Next slide" at bounding box center [1278, 332] width 14 height 22
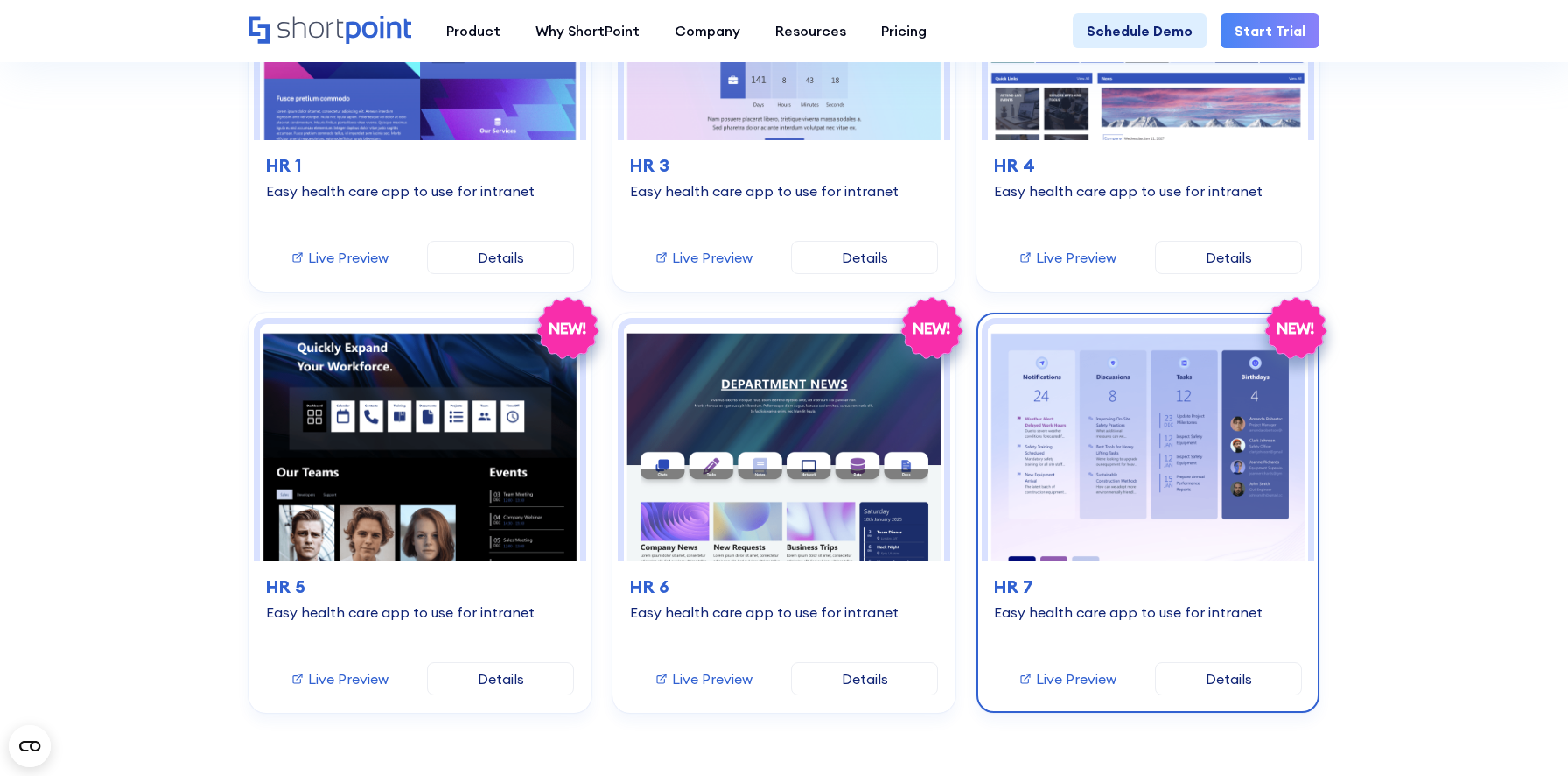
scroll to position [3395, 0]
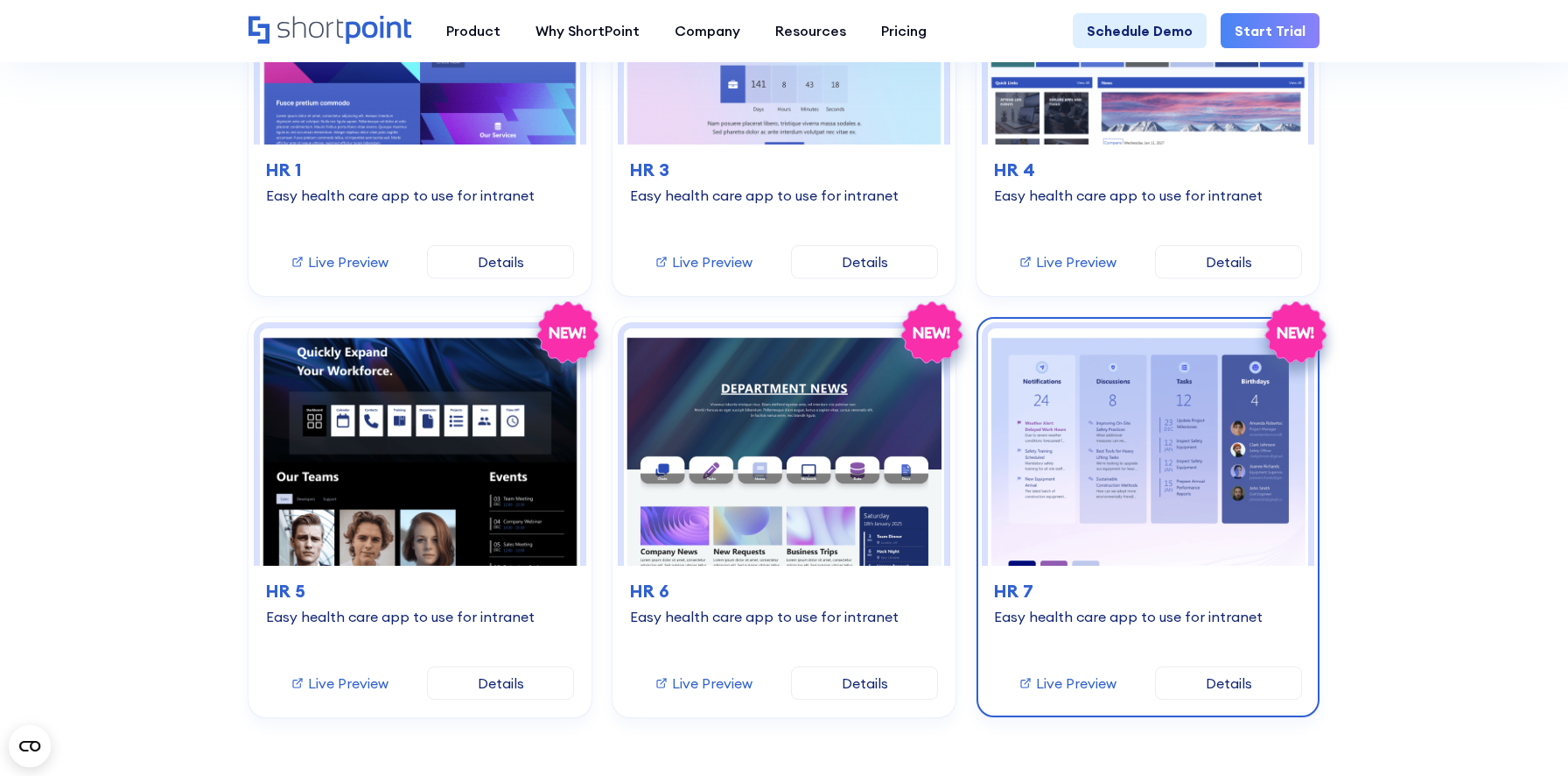
click at [1052, 681] on link "Live Preview" at bounding box center [1067, 682] width 98 height 18
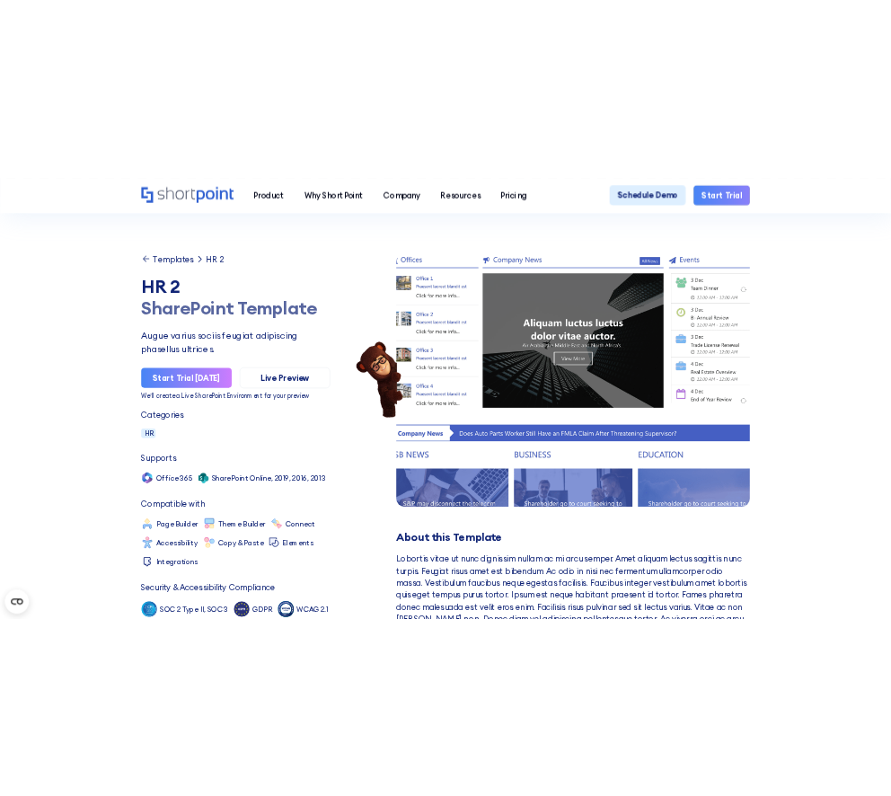
scroll to position [0, 0]
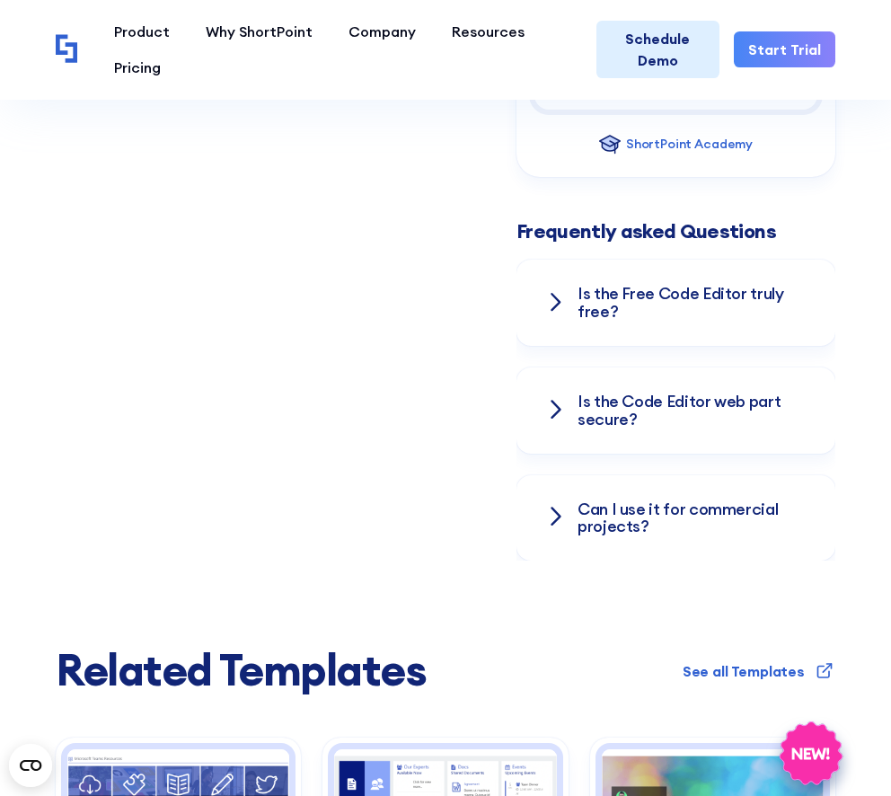
scroll to position [3281, 0]
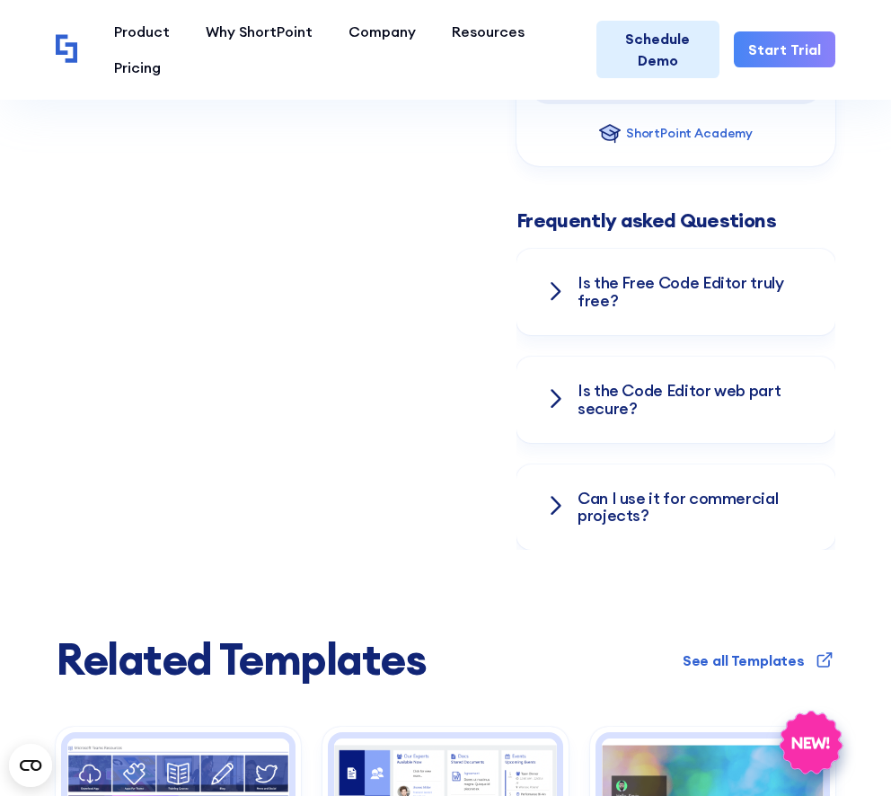
click at [623, 274] on h3 "Is the Free Co﻿de Editor truly free?" at bounding box center [691, 292] width 229 height 36
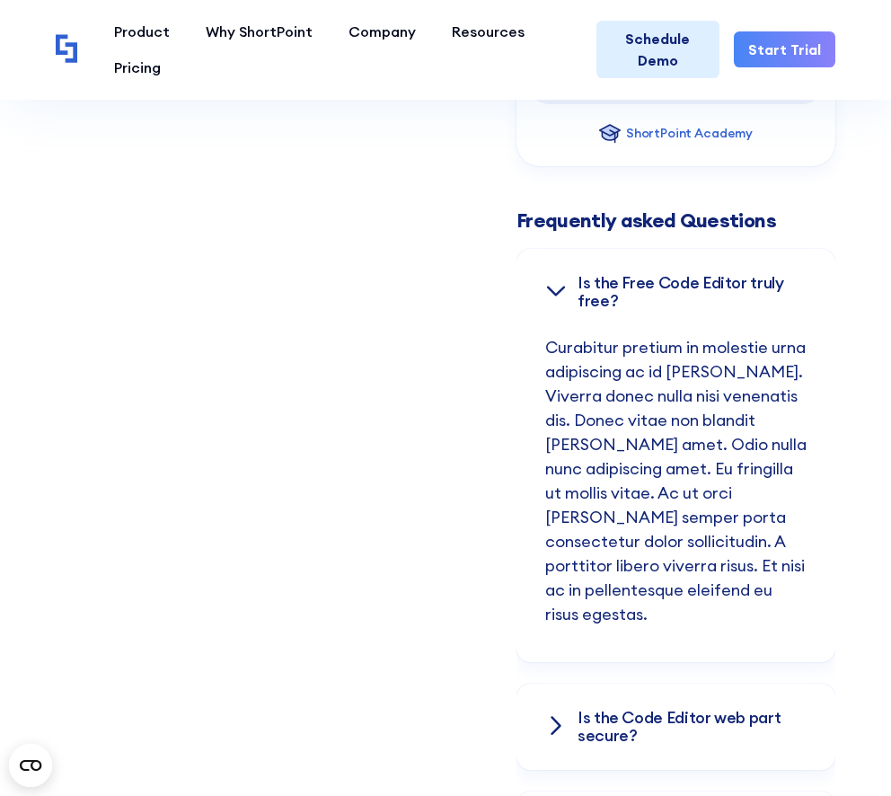
click at [623, 274] on h3 "Is the Free Co﻿de Editor truly free?" at bounding box center [691, 292] width 229 height 36
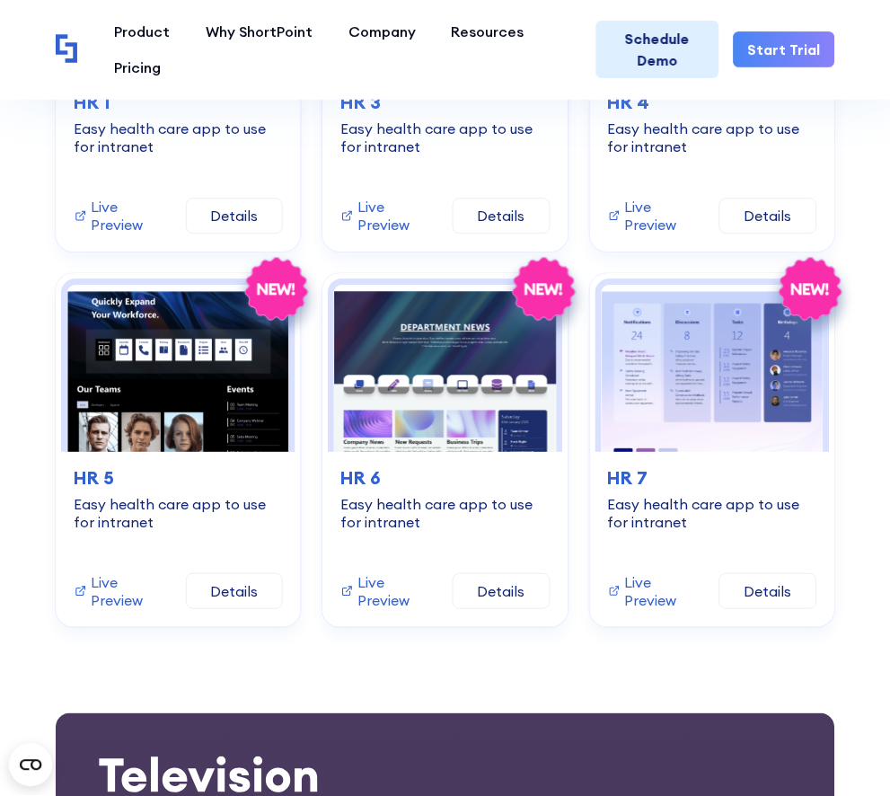
scroll to position [4100, 0]
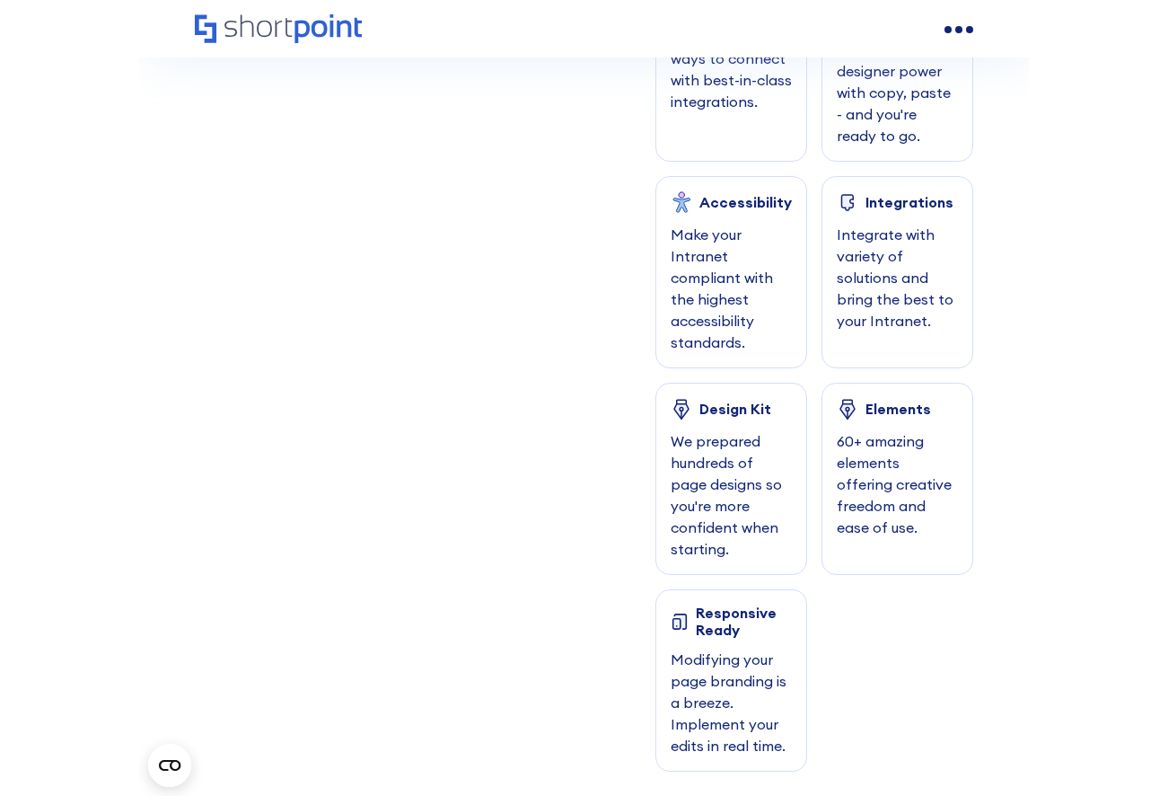
scroll to position [0, 0]
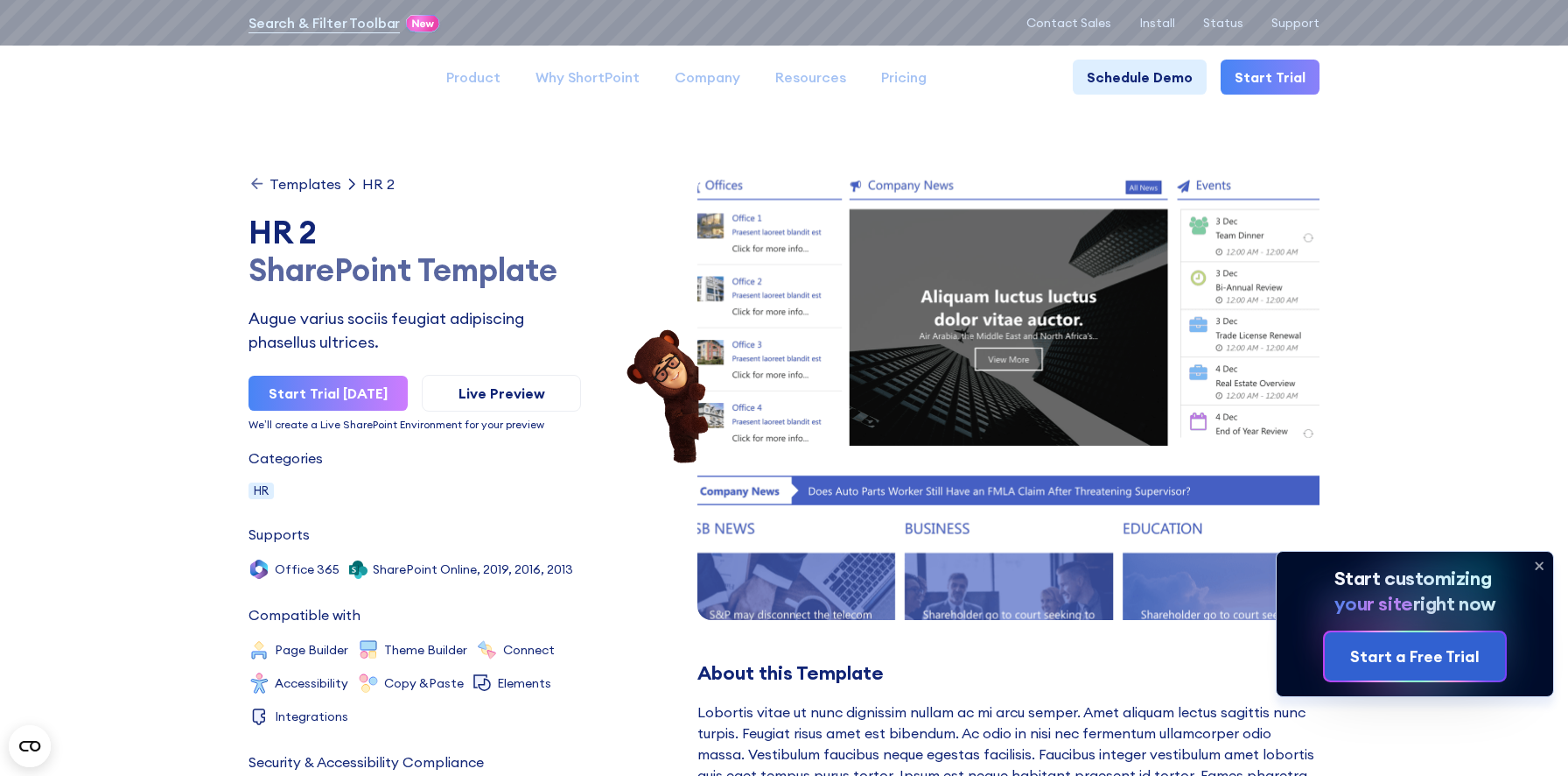
click at [1137, 562] on icon at bounding box center [1539, 565] width 28 height 28
